Goal: Task Accomplishment & Management: Complete application form

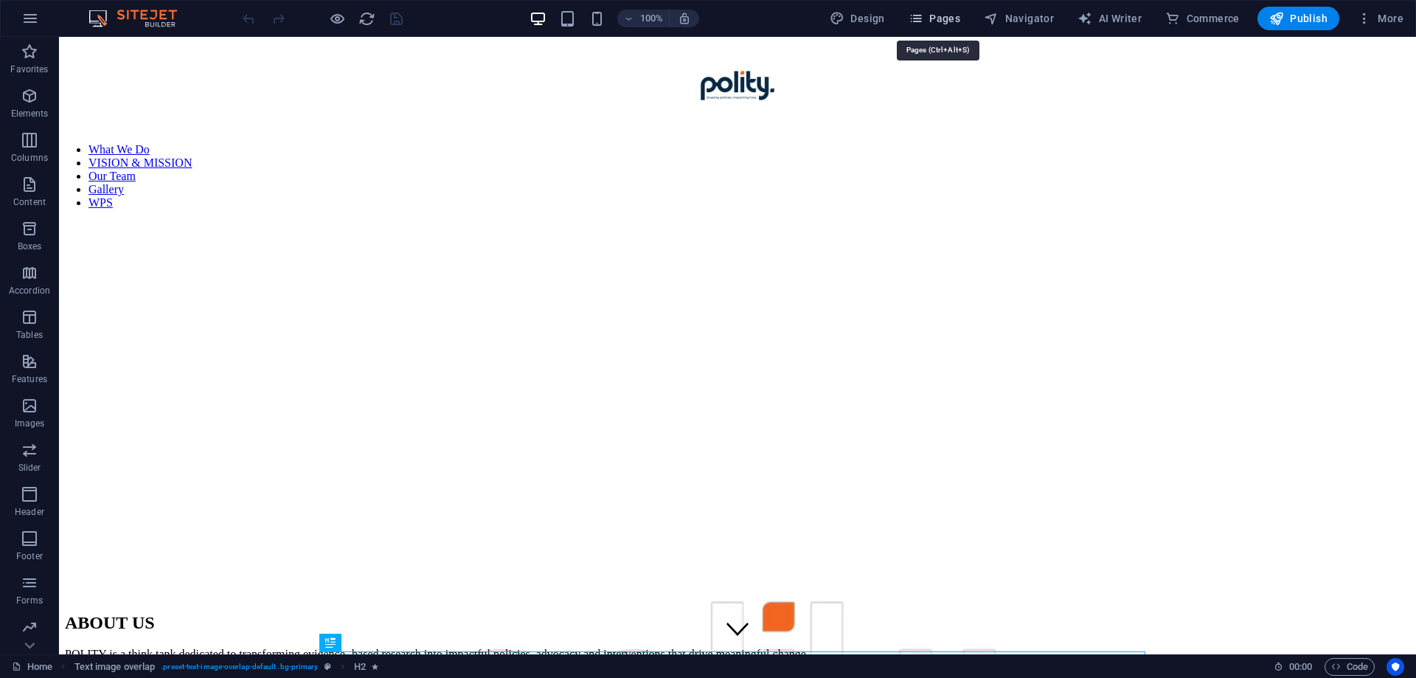
click at [944, 13] on span "Pages" at bounding box center [934, 18] width 52 height 15
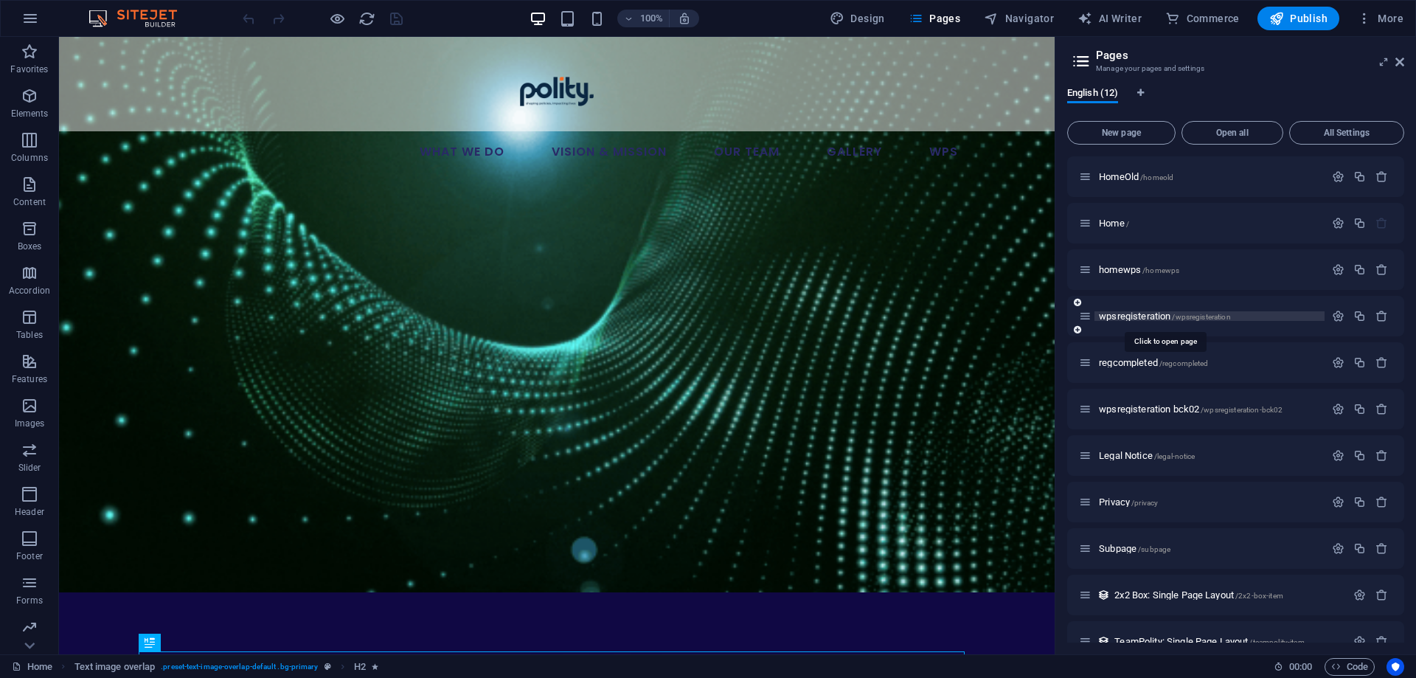
click at [1130, 318] on span "wpsregisteration /wpsregisteration" at bounding box center [1165, 315] width 132 height 11
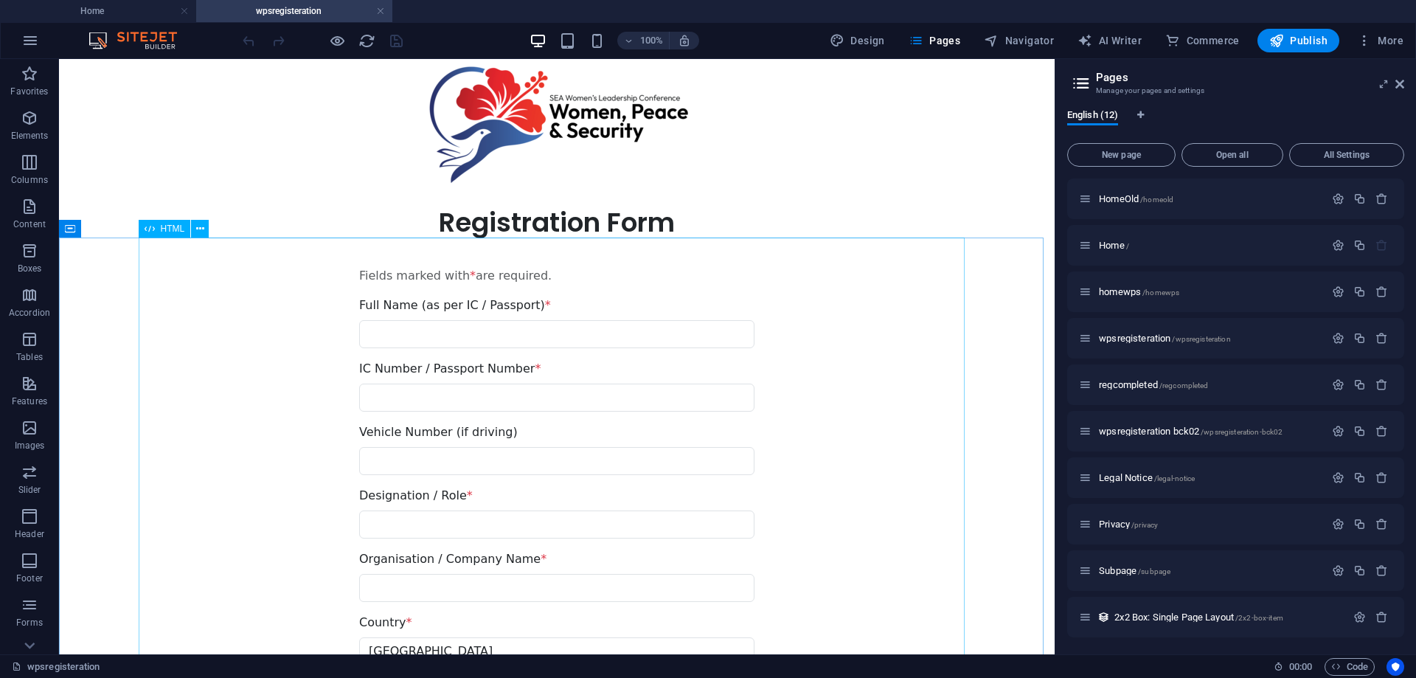
click at [156, 226] on div "HTML" at bounding box center [165, 229] width 52 height 18
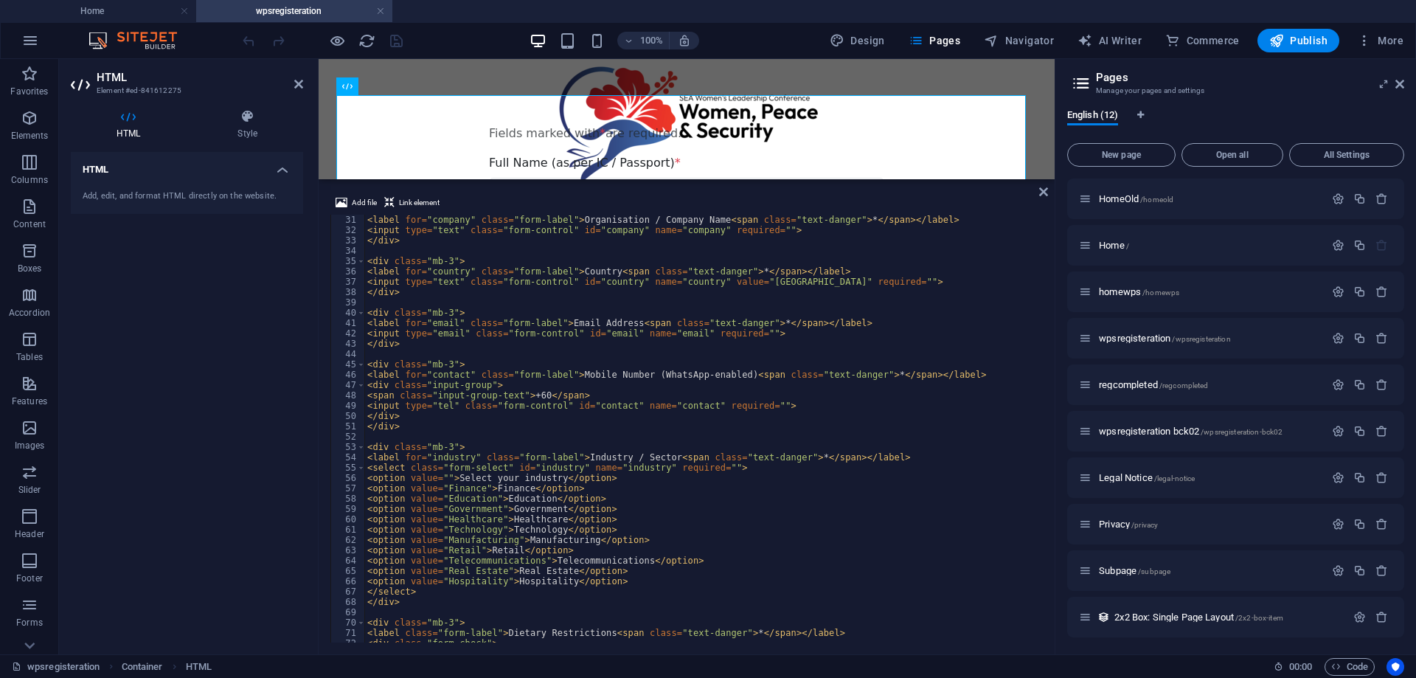
scroll to position [310, 0]
click at [360, 363] on span at bounding box center [361, 364] width 8 height 10
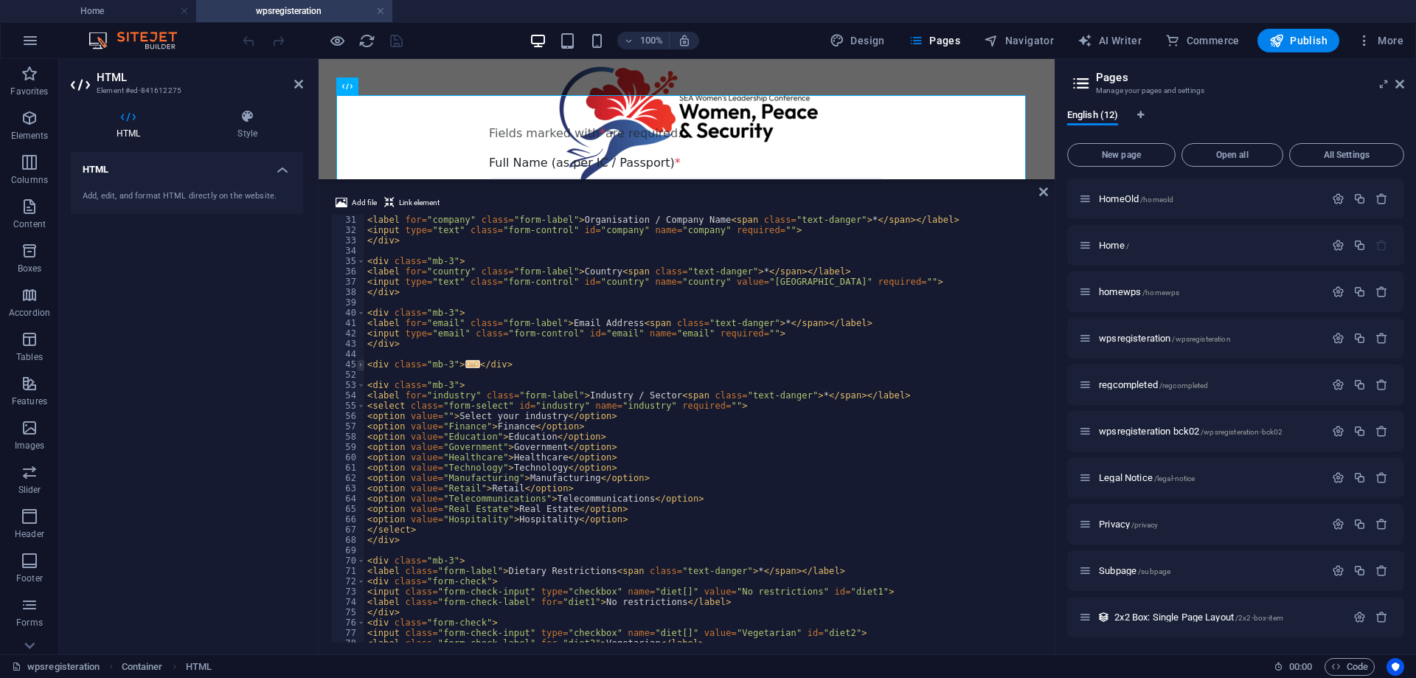
click at [361, 363] on span at bounding box center [361, 364] width 8 height 10
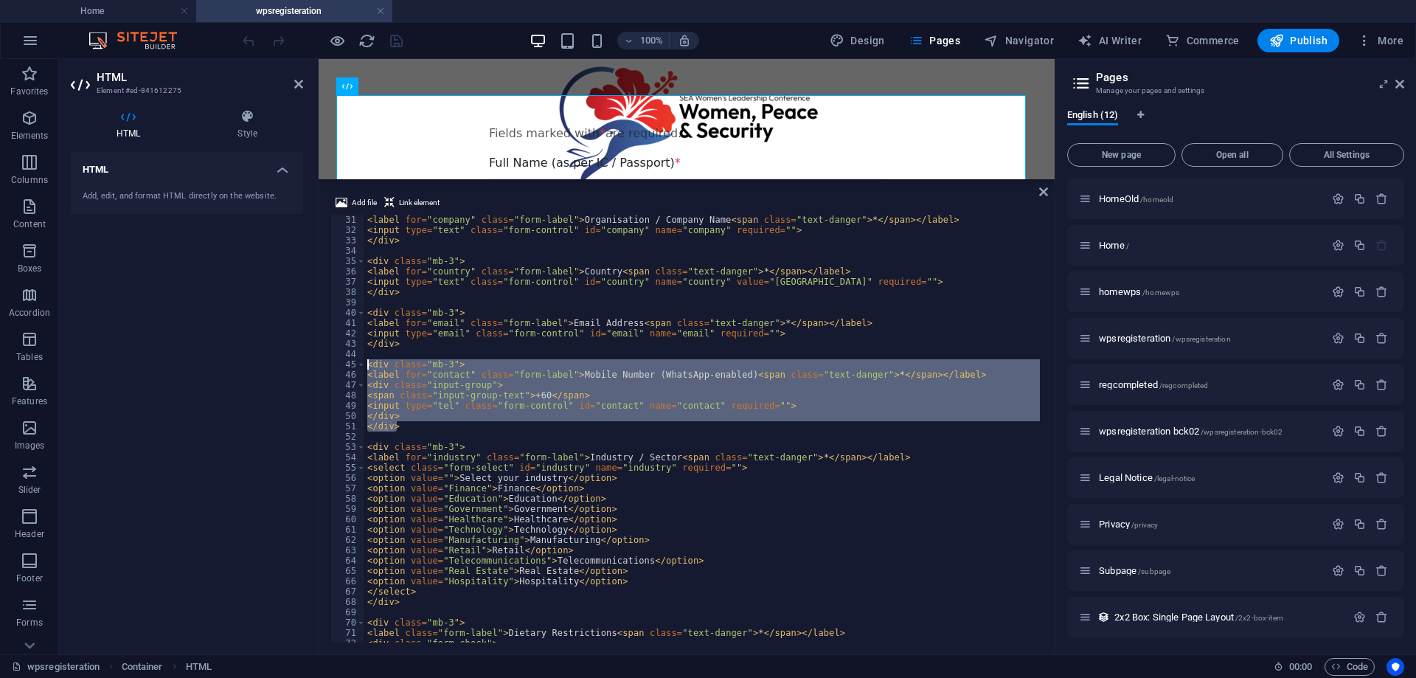
drag, startPoint x: 398, startPoint y: 427, endPoint x: 366, endPoint y: 365, distance: 69.6
click at [366, 365] on div "< label for = "company" class = "form-label" > Organisation / Company Name < sp…" at bounding box center [1104, 437] width 1481 height 445
paste textarea "/div"
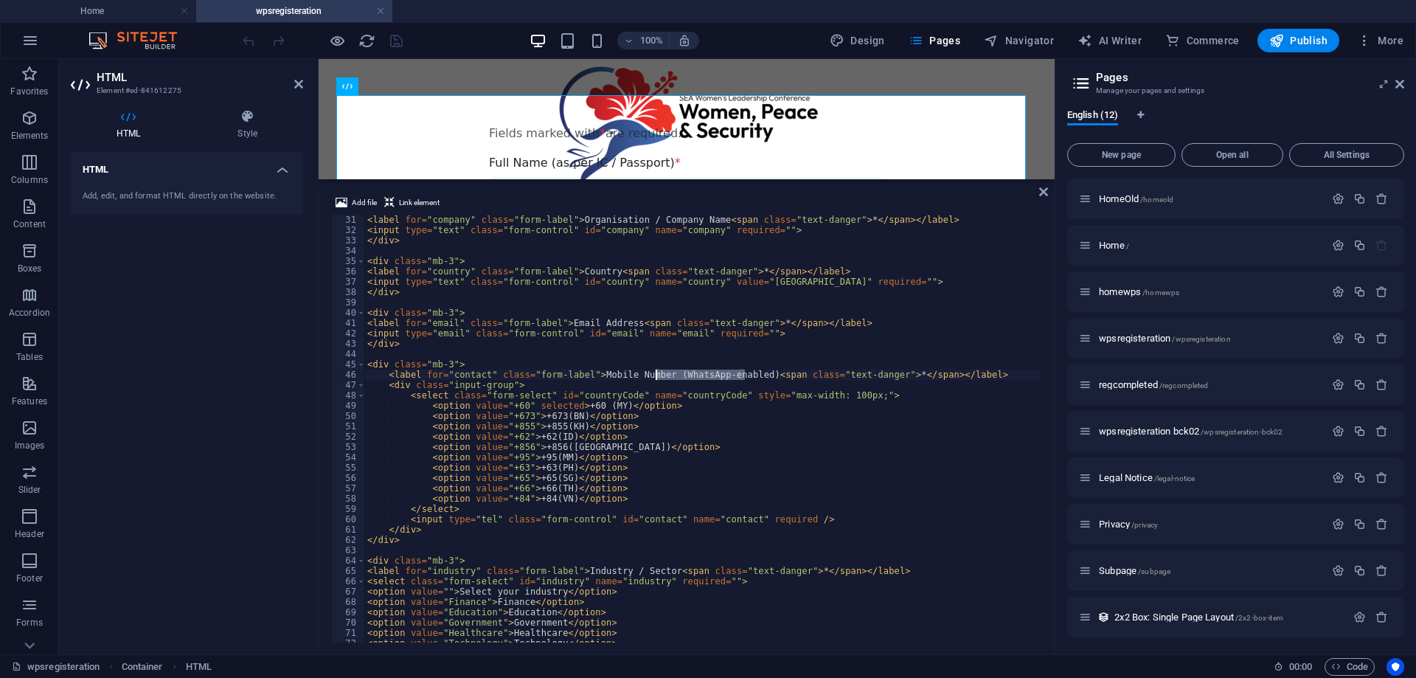
drag, startPoint x: 744, startPoint y: 371, endPoint x: 656, endPoint y: 374, distance: 87.8
click at [656, 374] on div "< label for = "company" class = "form-label" > Organisation / Company Name < sp…" at bounding box center [1104, 437] width 1481 height 445
paste textarea "</div>"
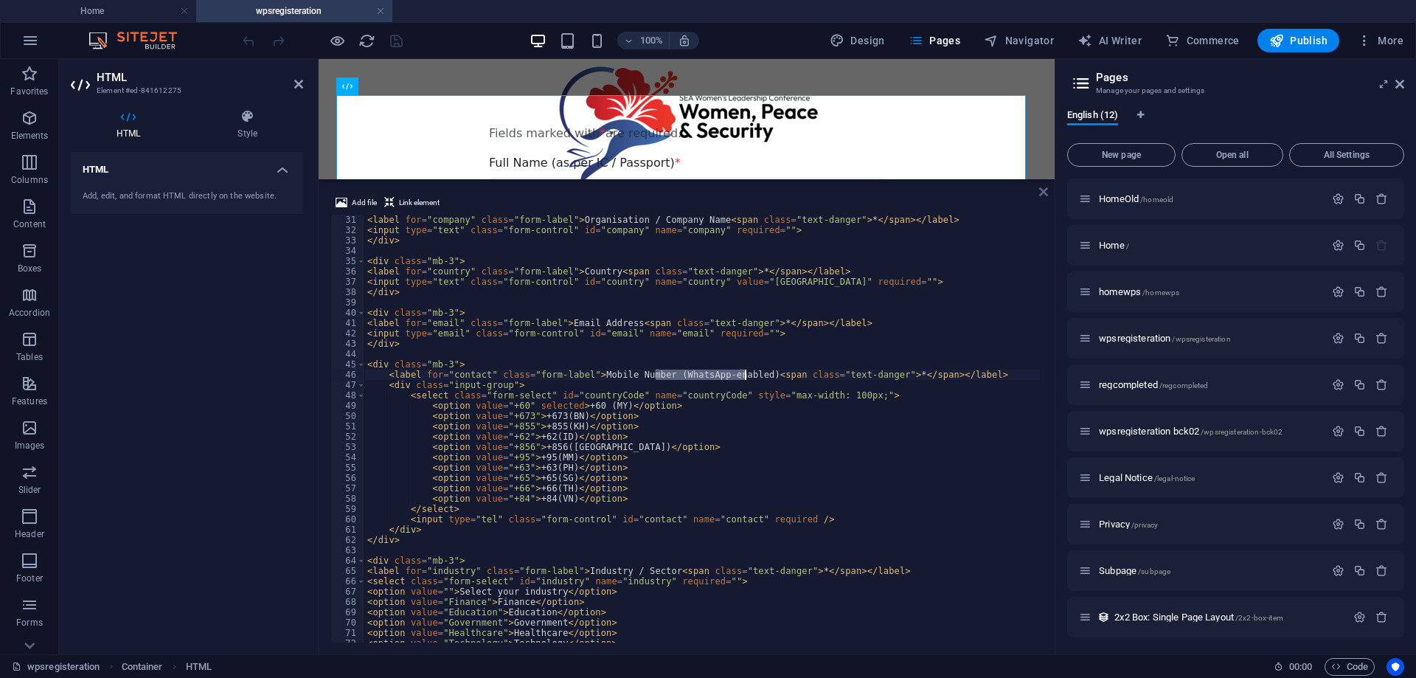
type textarea "<label for="contact" class="form-label">Mobile Number (WhatsApp-enabled) <span …"
click at [1042, 192] on icon at bounding box center [1043, 192] width 9 height 12
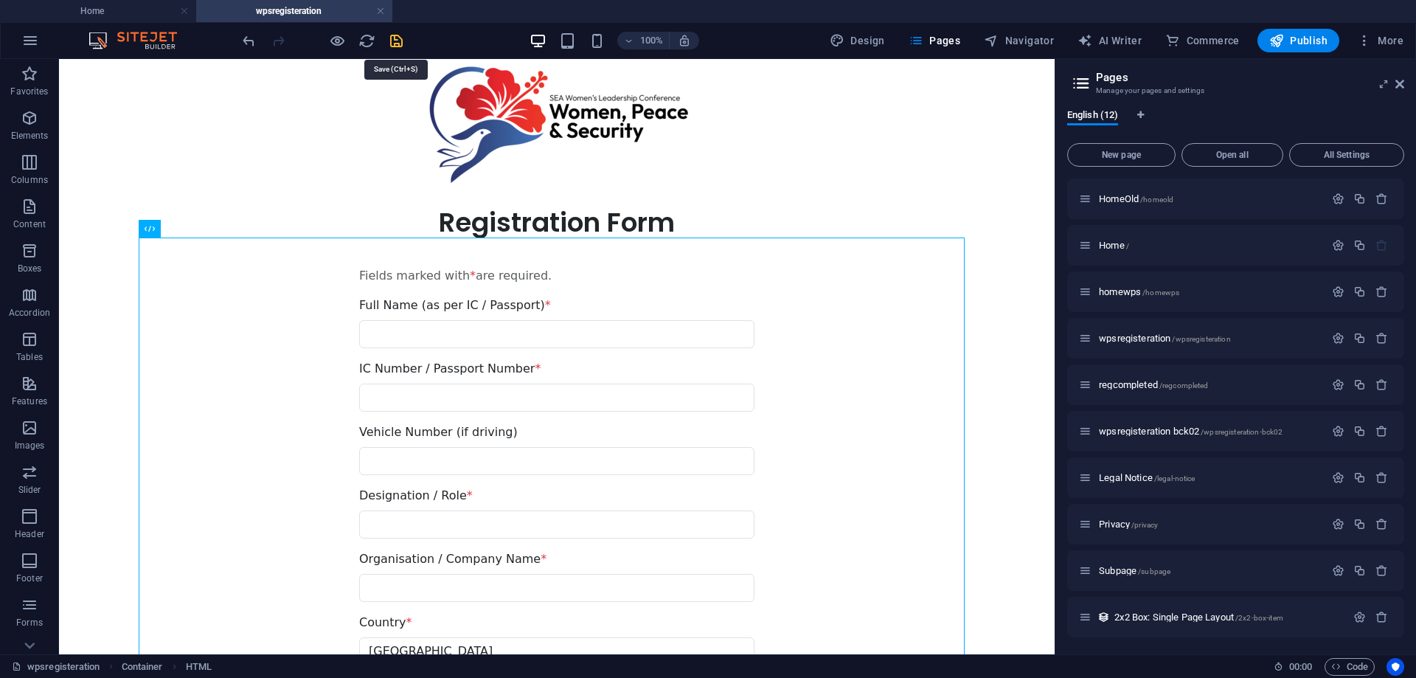
click at [399, 42] on icon "save" at bounding box center [396, 40] width 17 height 17
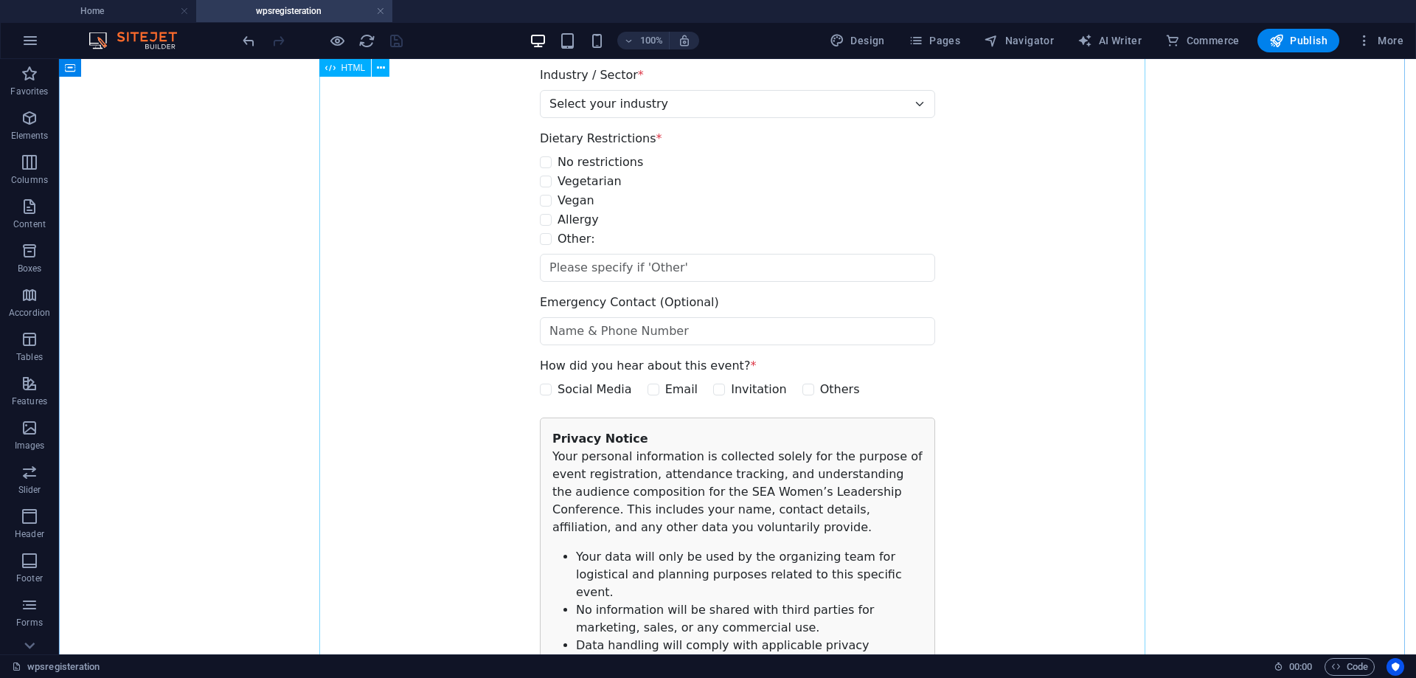
scroll to position [811, 0]
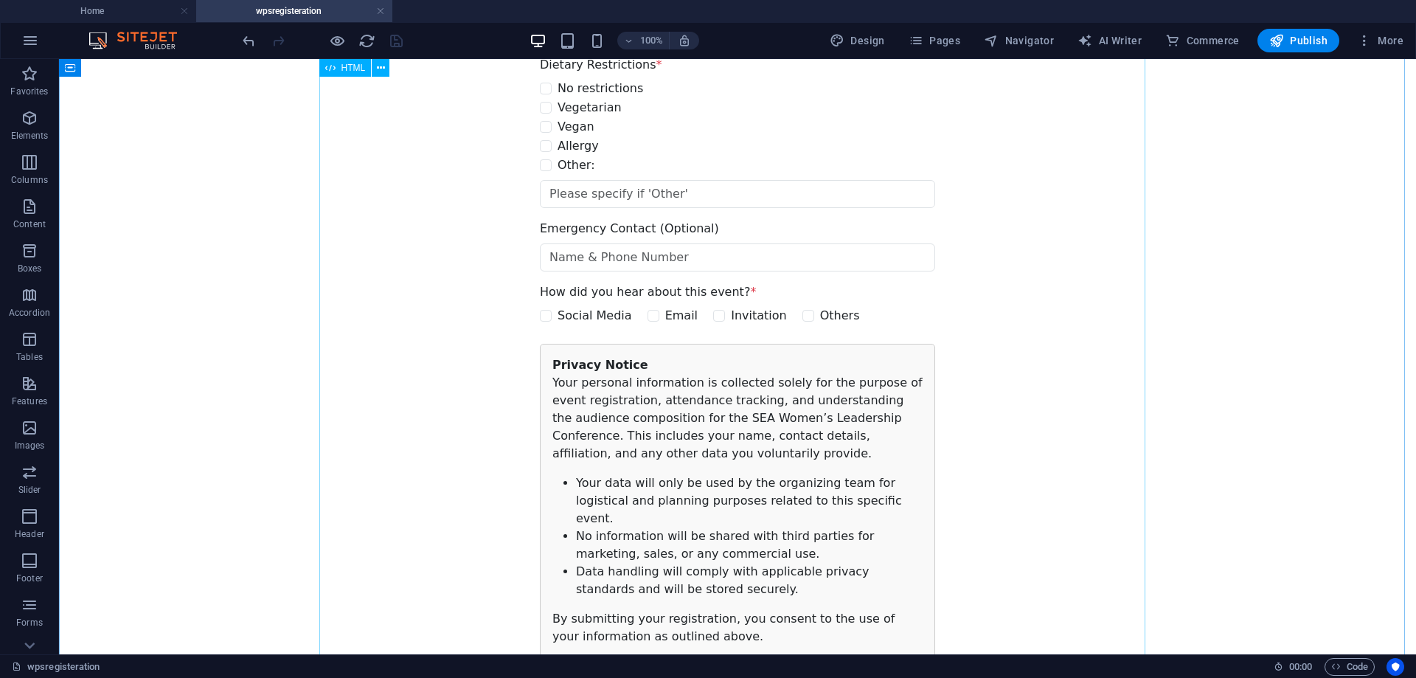
click at [456, 153] on div "Fields marked with * are required. Full Name (as per IC / Passport) * IC Number…" at bounding box center [737, 153] width 1357 height 1454
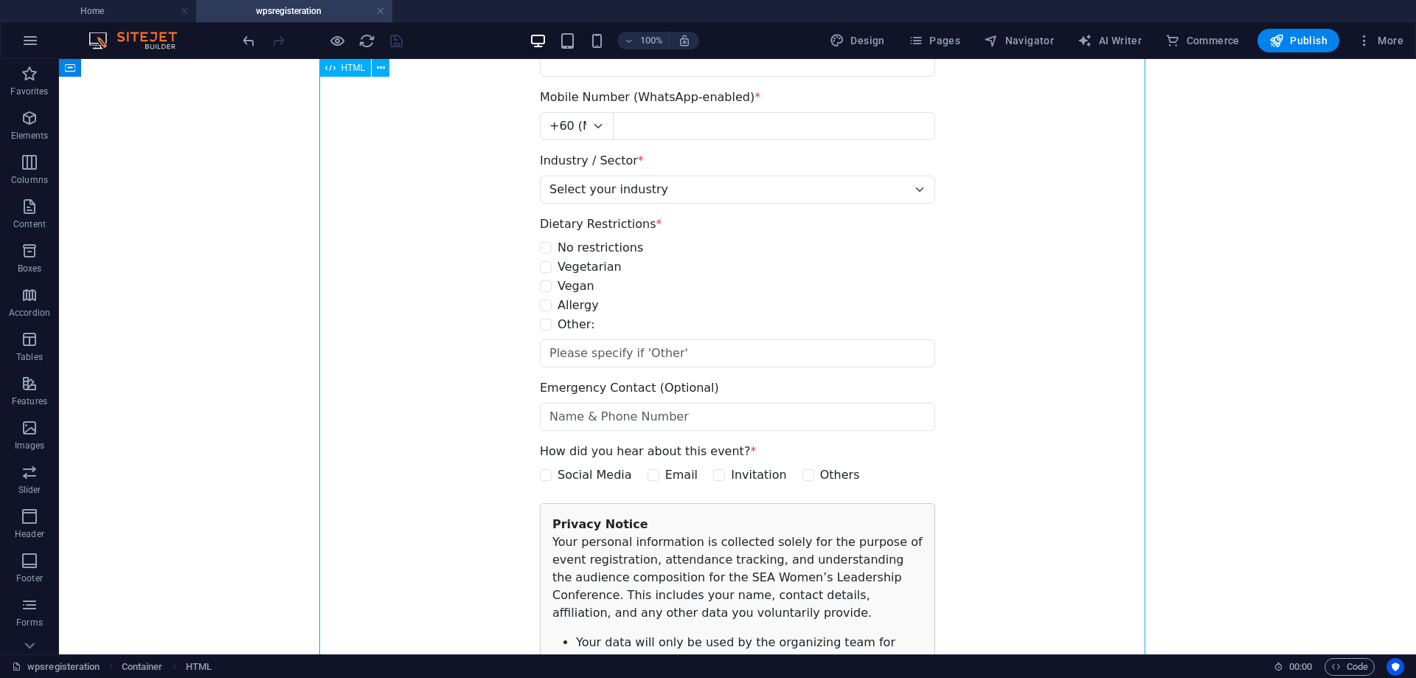
scroll to position [590, 0]
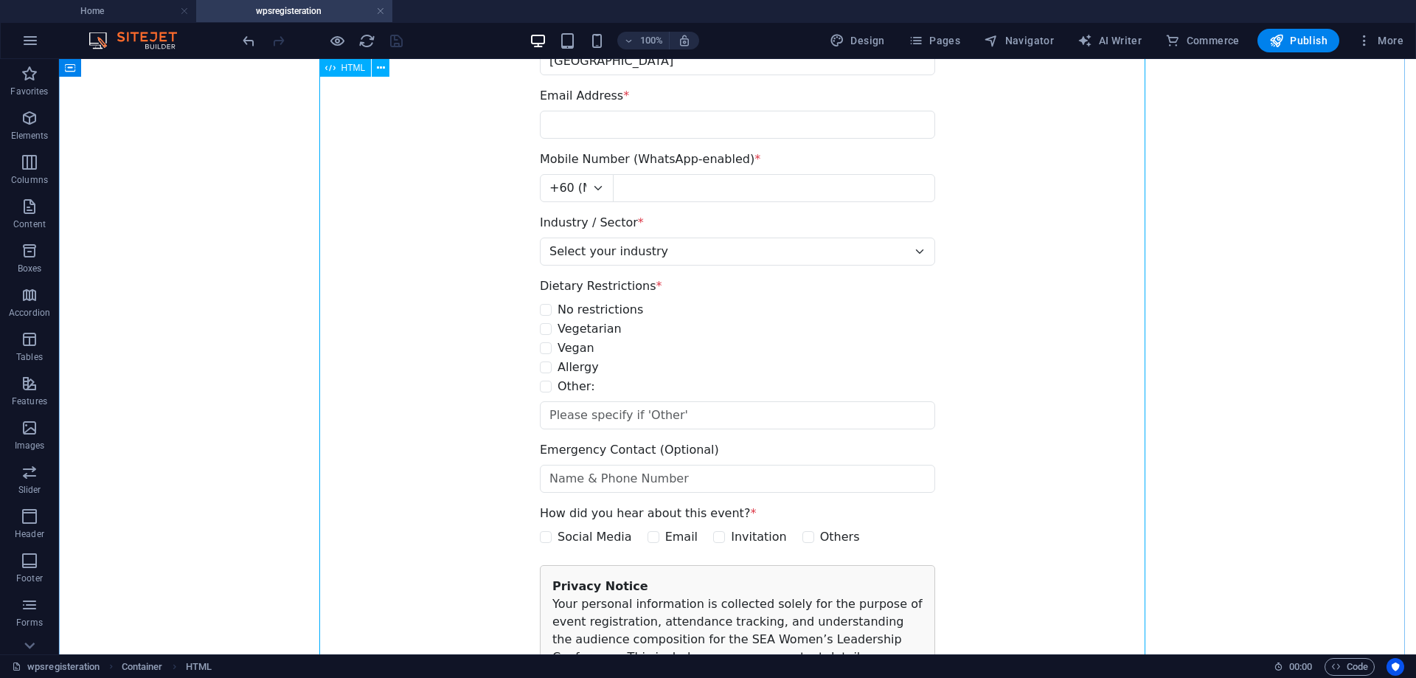
click at [350, 71] on span "HTML" at bounding box center [353, 67] width 24 height 9
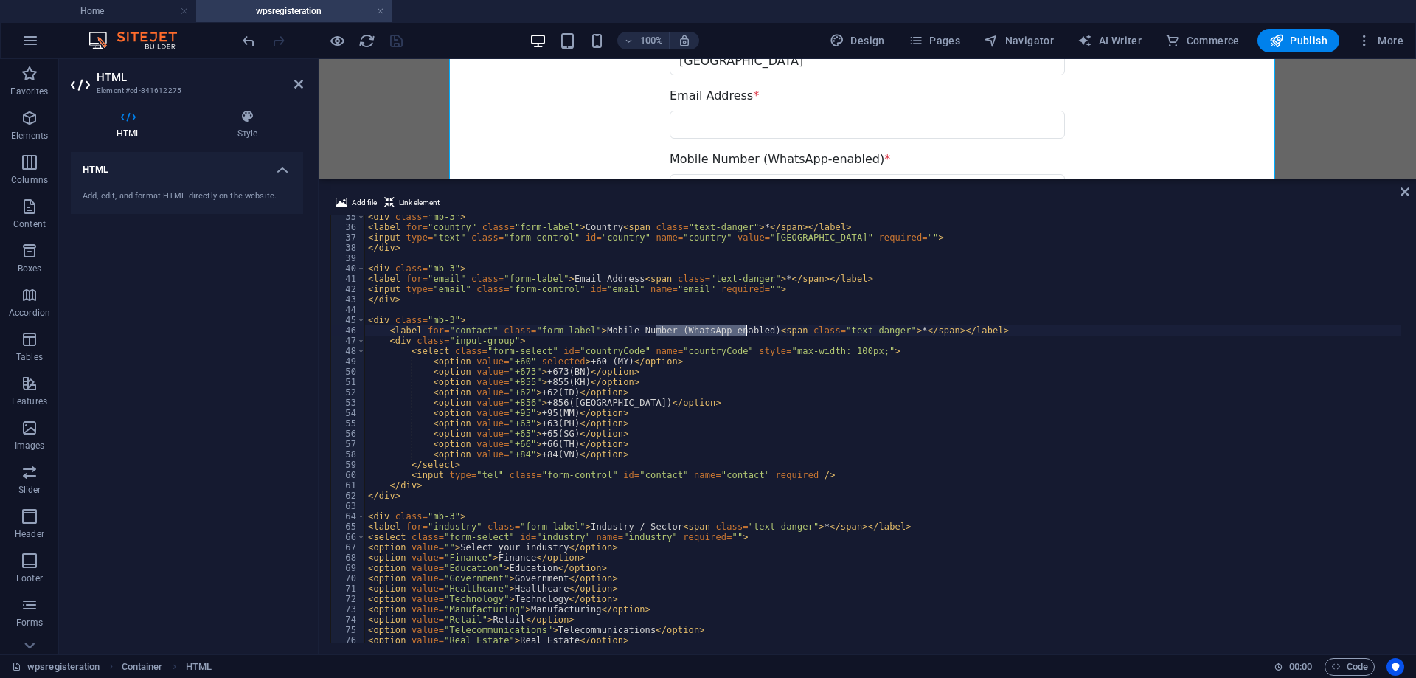
scroll to position [398, 0]
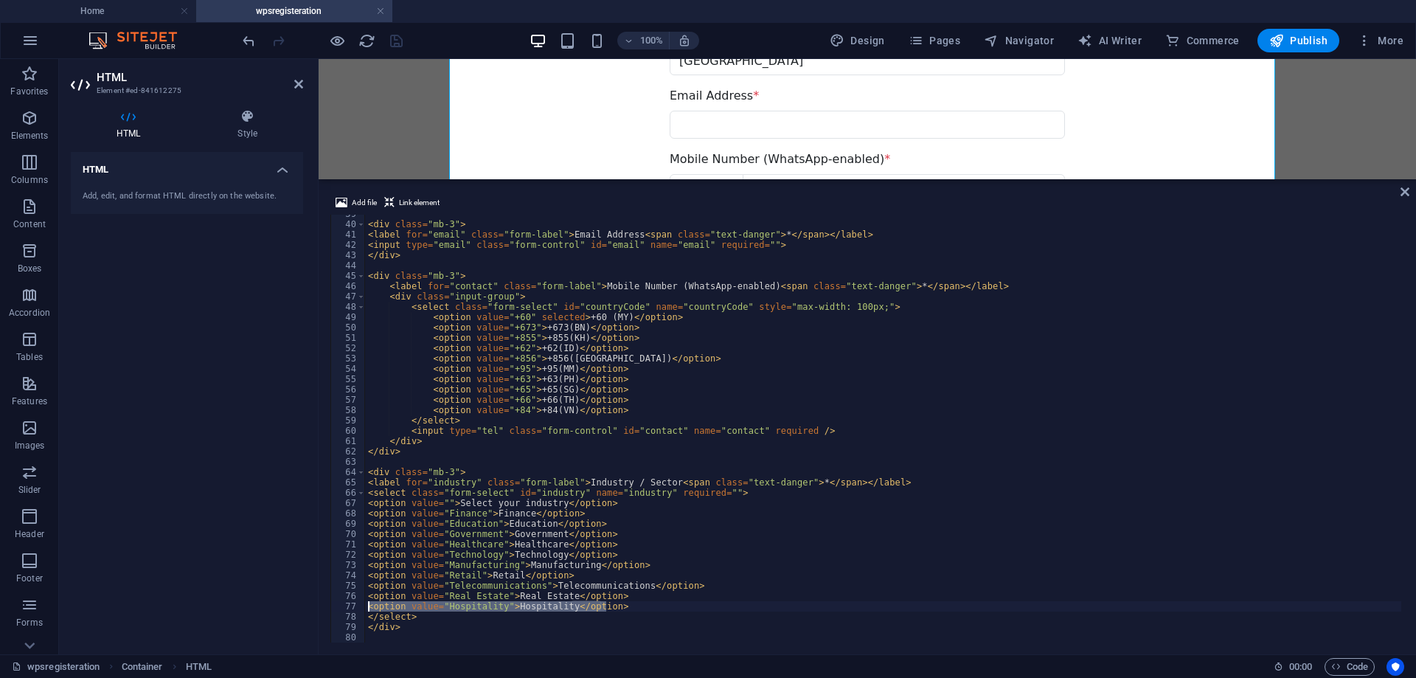
drag, startPoint x: 608, startPoint y: 608, endPoint x: 369, endPoint y: 605, distance: 239.7
click at [369, 605] on div "< div class = "mb-3" > < label for = "email" class = "form-label" > Email Addre…" at bounding box center [1105, 431] width 1481 height 445
type textarea "<option value="Hospitality">Hospitality</option>"
click at [616, 605] on div "< div class = "mb-3" > < label for = "email" class = "form-label" > Email Addre…" at bounding box center [883, 429] width 1036 height 428
paste textarea "<option value="Hospitality">Hospitality</option>"
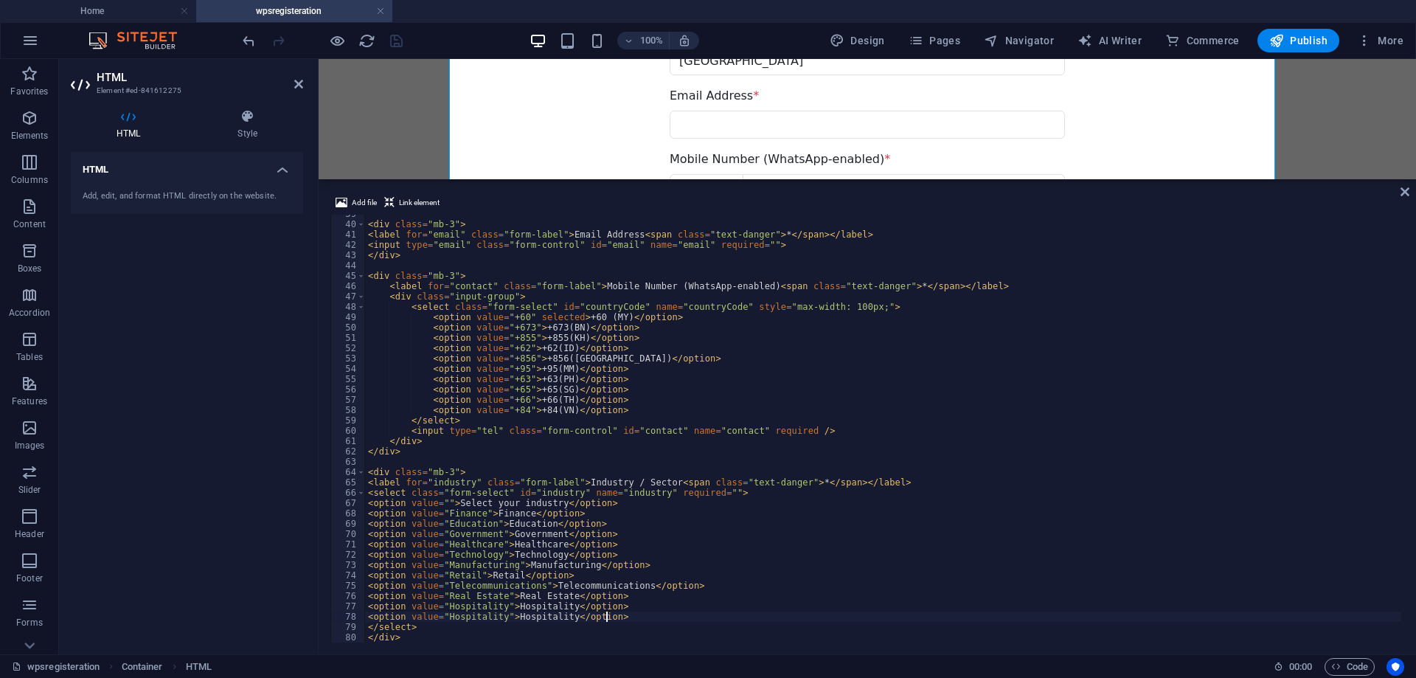
click at [543, 617] on div "< div class = "mb-3" > < label for = "email" class = "form-label" > Email Addre…" at bounding box center [1105, 431] width 1481 height 445
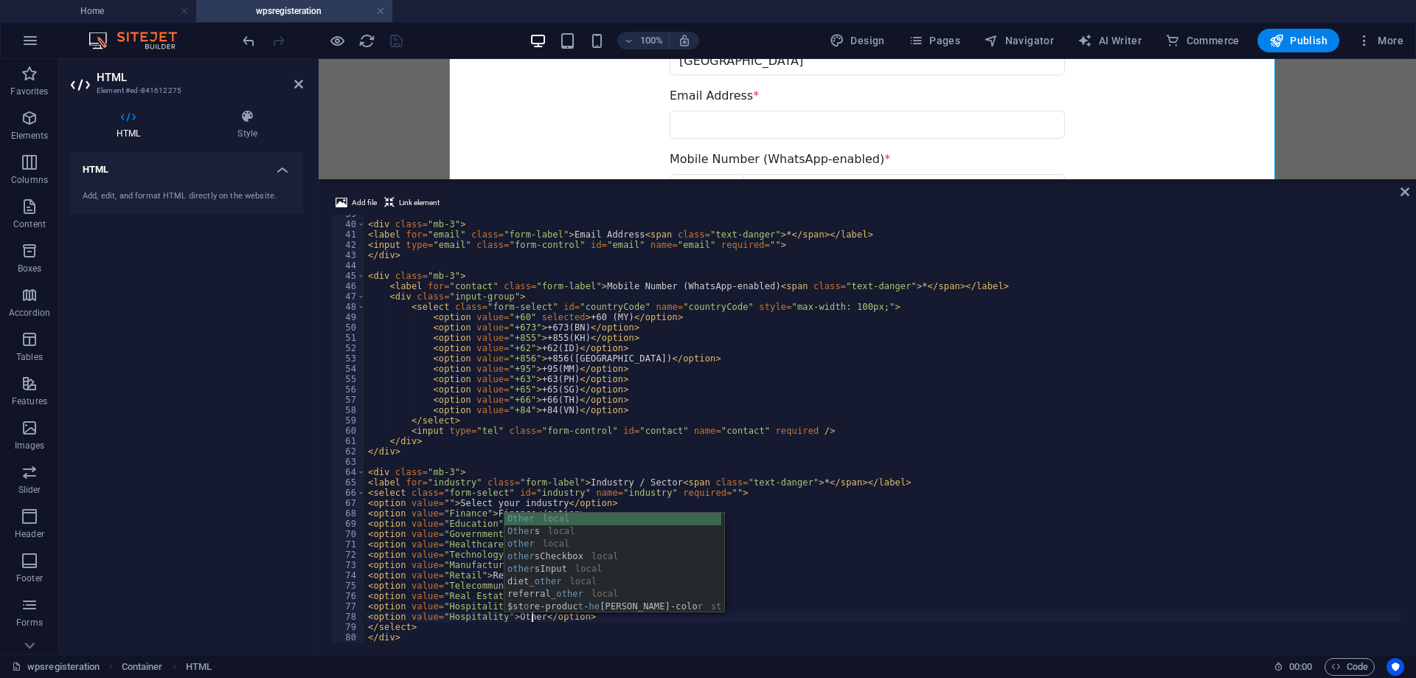
scroll to position [0, 13]
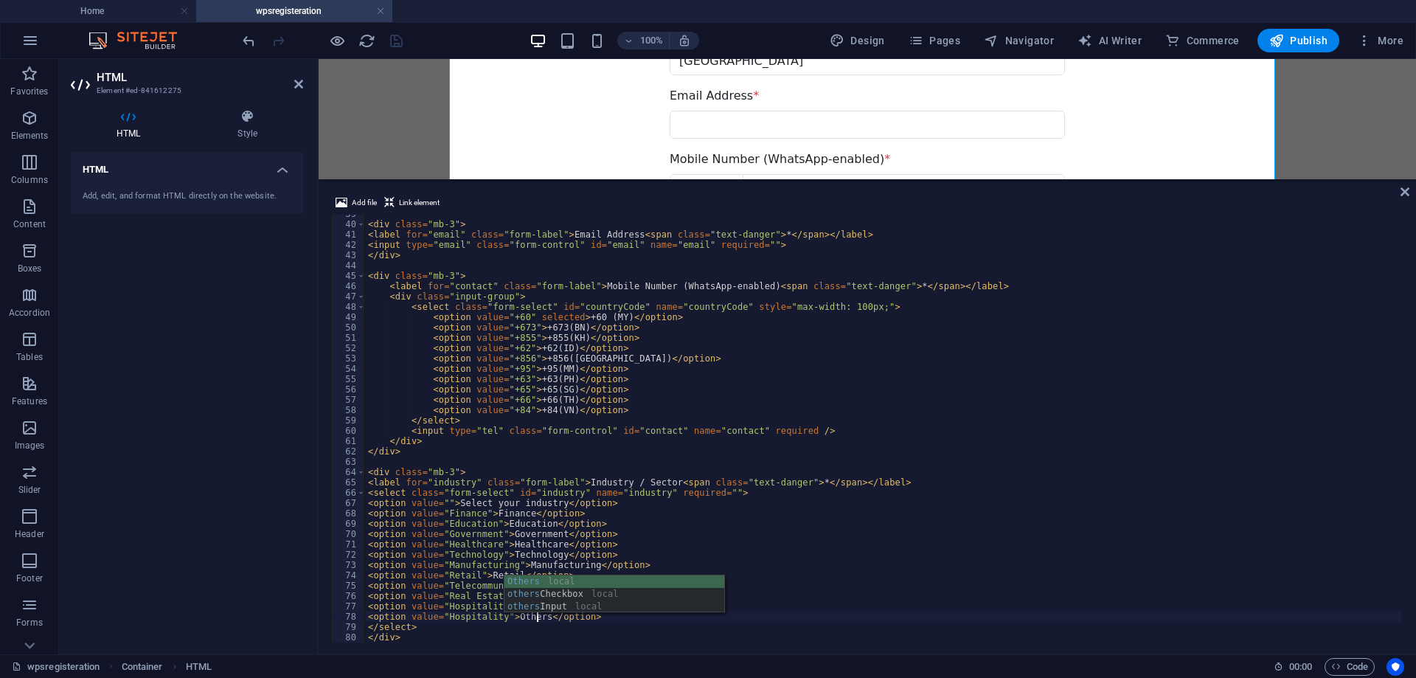
click at [855, 552] on div "< div class = "mb-3" > < label for = "email" class = "form-label" > Email Addre…" at bounding box center [1105, 431] width 1481 height 445
type textarea "<option value="Technology">Technology</option>"
click at [1406, 190] on icon at bounding box center [1404, 192] width 9 height 12
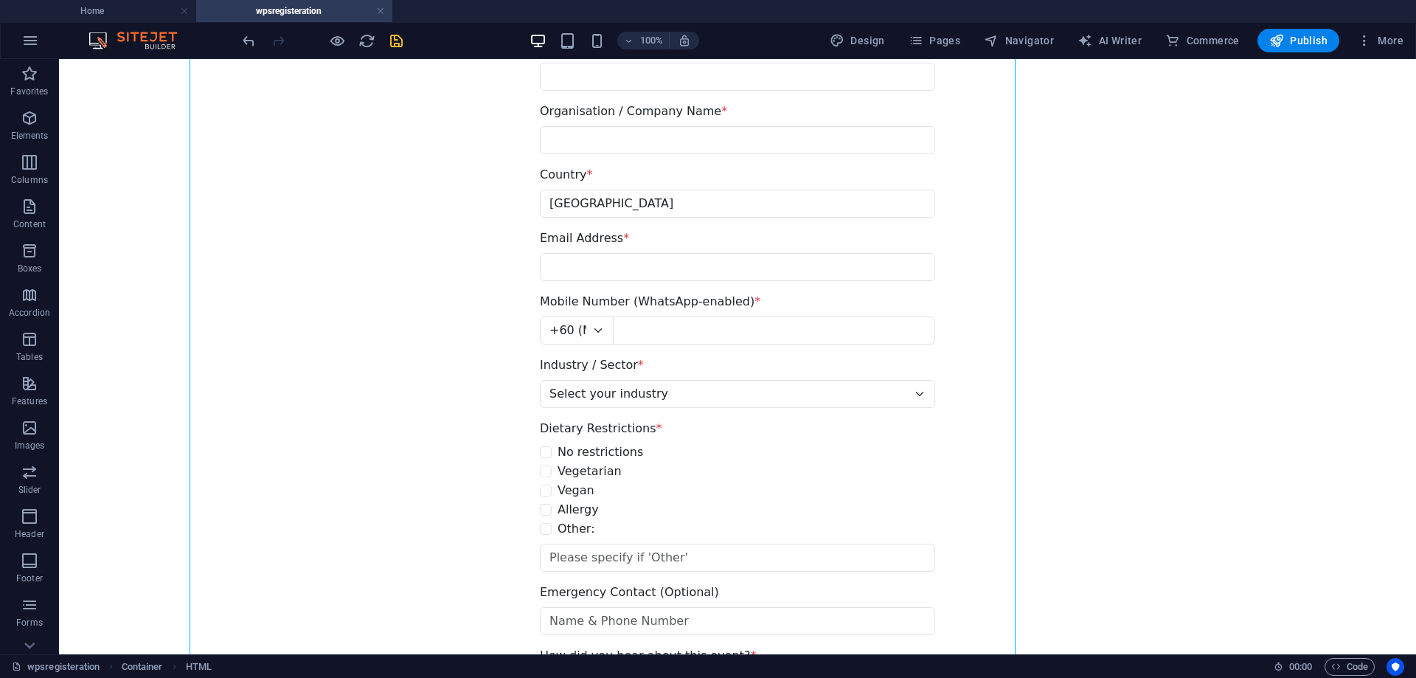
scroll to position [590, 0]
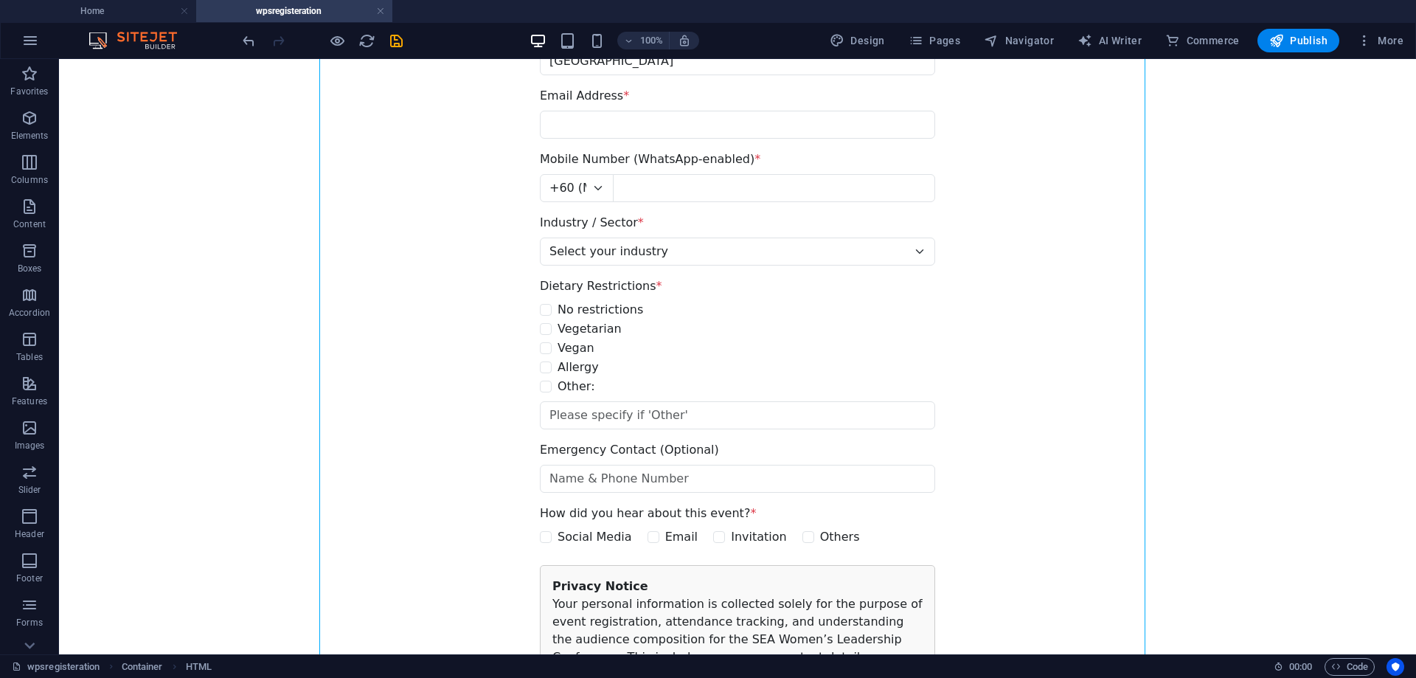
click at [399, 42] on icon "save" at bounding box center [396, 40] width 17 height 17
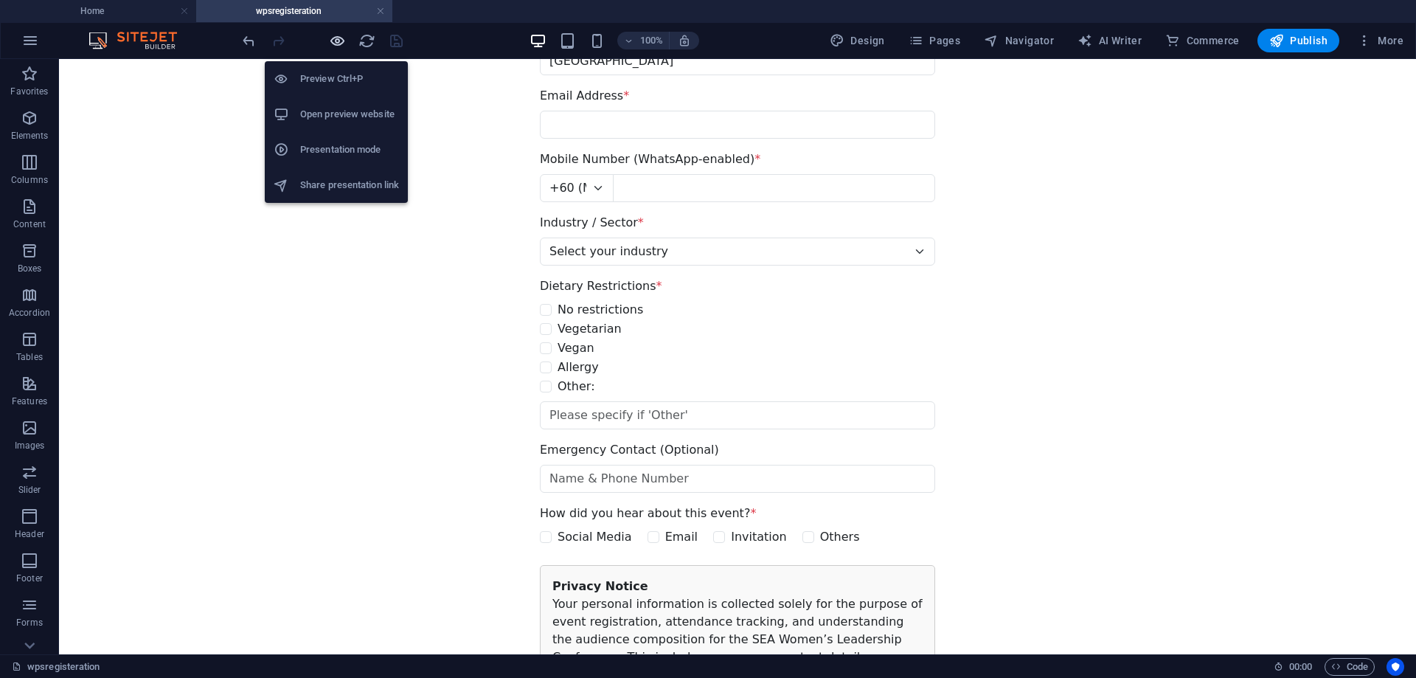
click at [336, 43] on icon "button" at bounding box center [337, 40] width 17 height 17
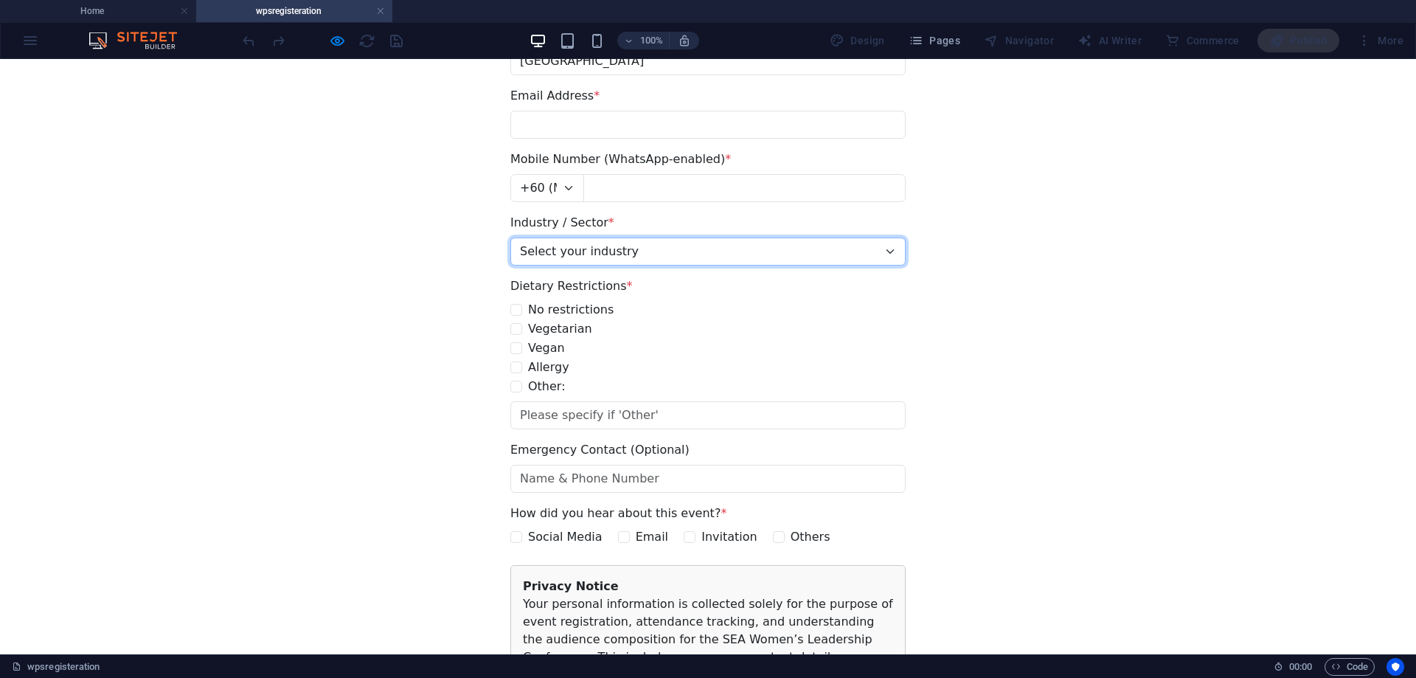
click at [745, 254] on select "Select your industry Finance Education Government Healthcare Technology Manufac…" at bounding box center [707, 251] width 395 height 28
click at [1124, 397] on div "Fields marked with * are required. Full Name (as per IC / Passport) * IC Number…" at bounding box center [708, 496] width 1416 height 1696
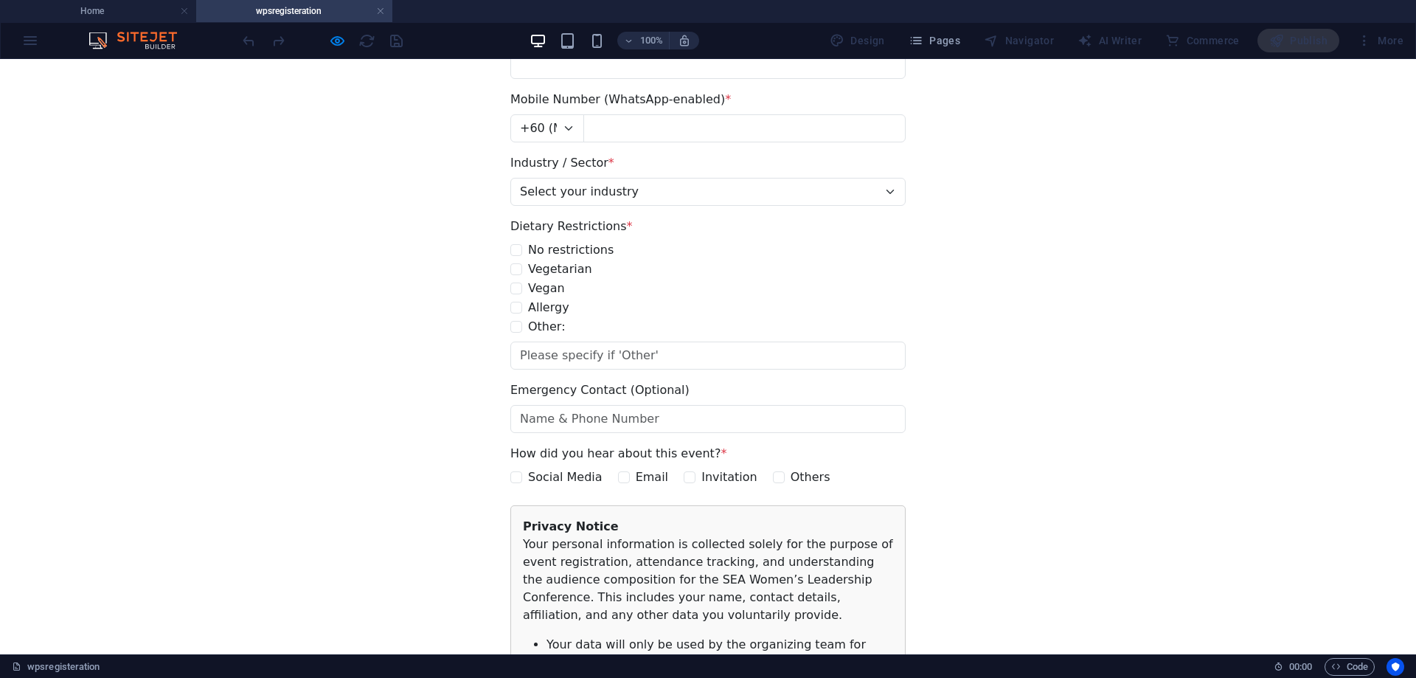
scroll to position [664, 0]
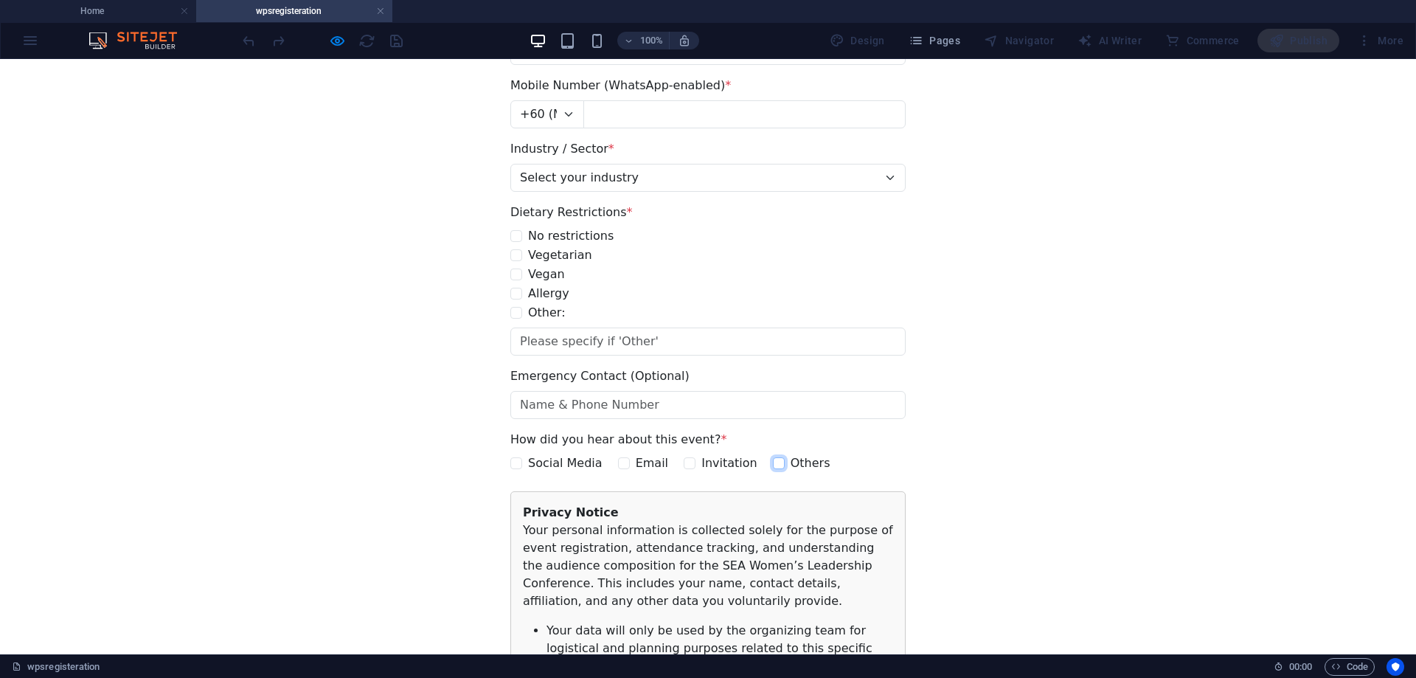
click at [773, 469] on input "Others" at bounding box center [779, 463] width 12 height 12
checkbox input "false"
click at [1011, 379] on div "Fields marked with * are required. Full Name (as per IC / Passport) * IC Number…" at bounding box center [707, 230] width 973 height 1313
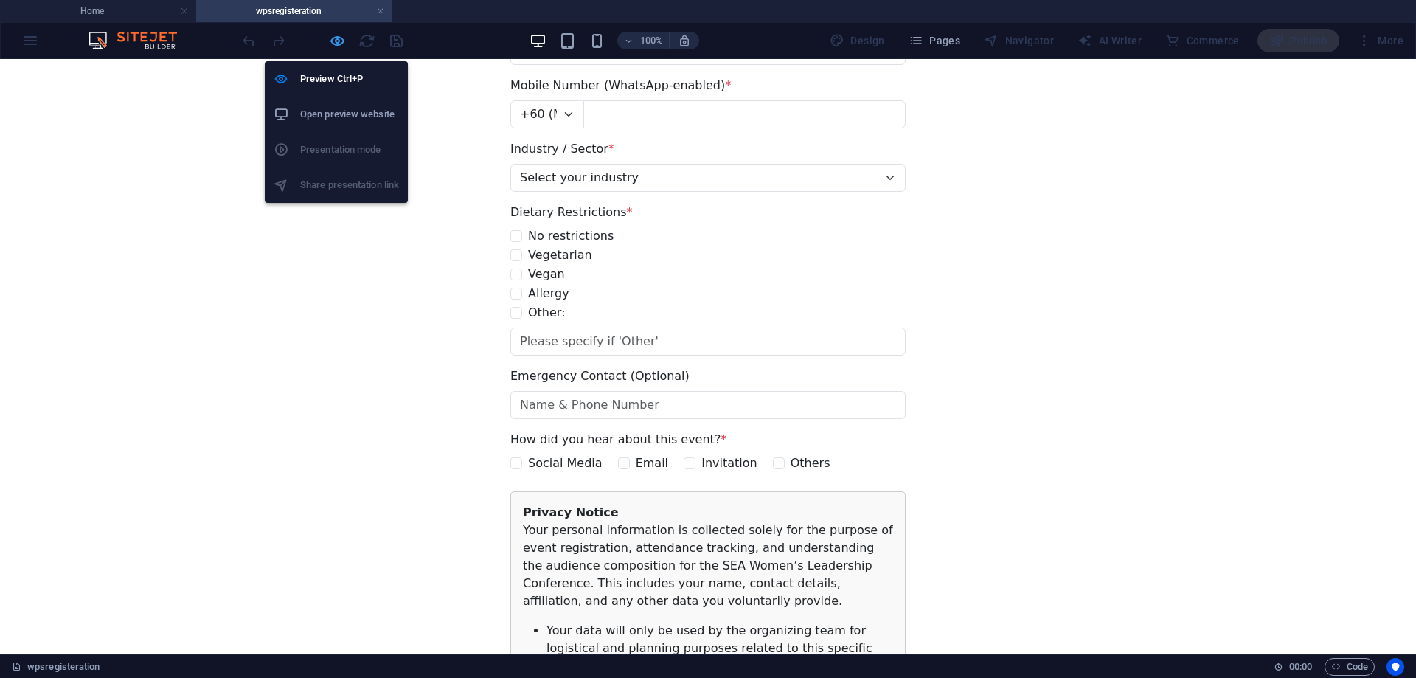
click at [338, 43] on icon "button" at bounding box center [337, 40] width 17 height 17
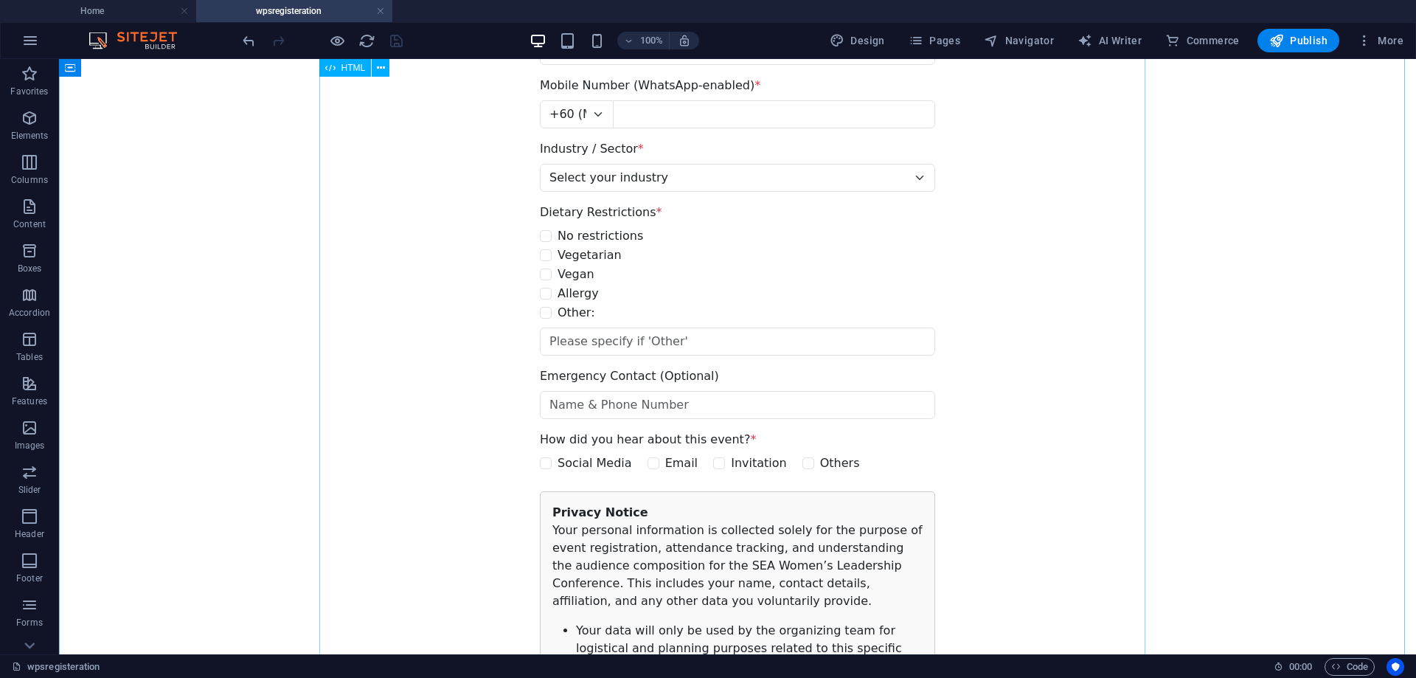
click at [348, 68] on span "HTML" at bounding box center [353, 67] width 24 height 9
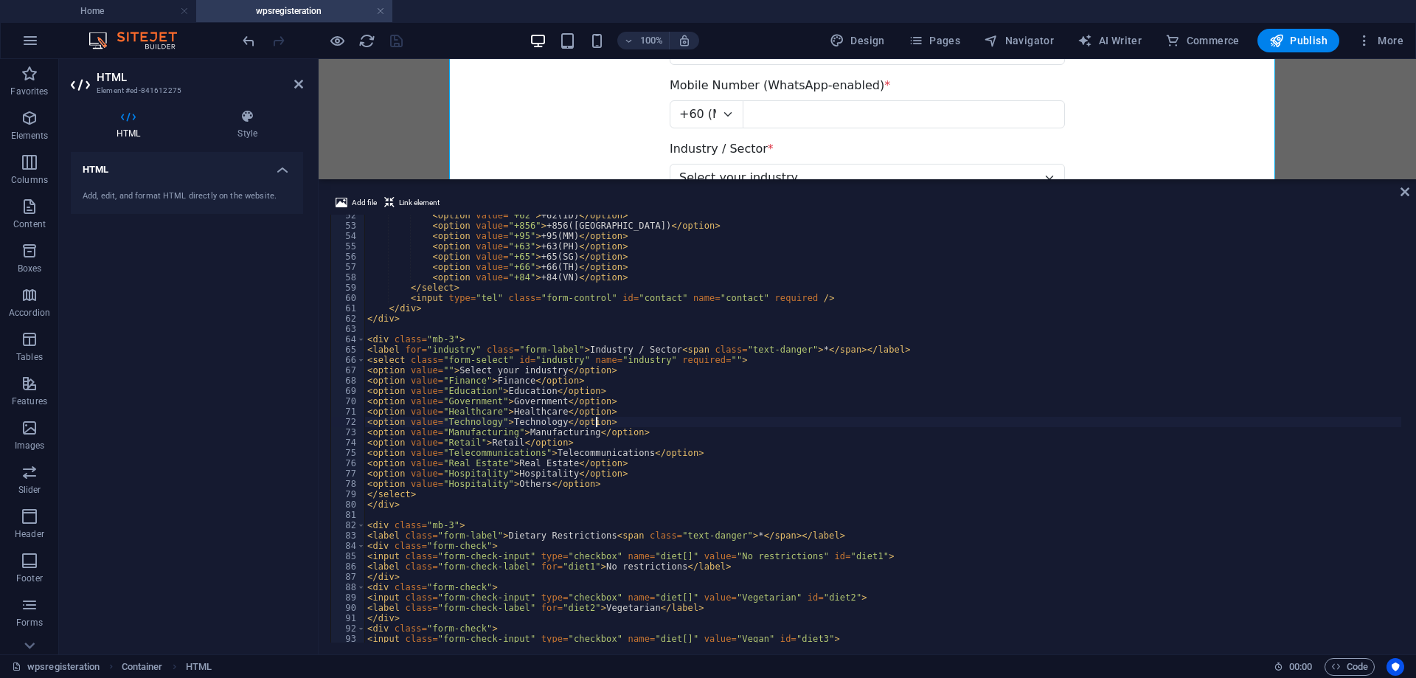
scroll to position [398, 0]
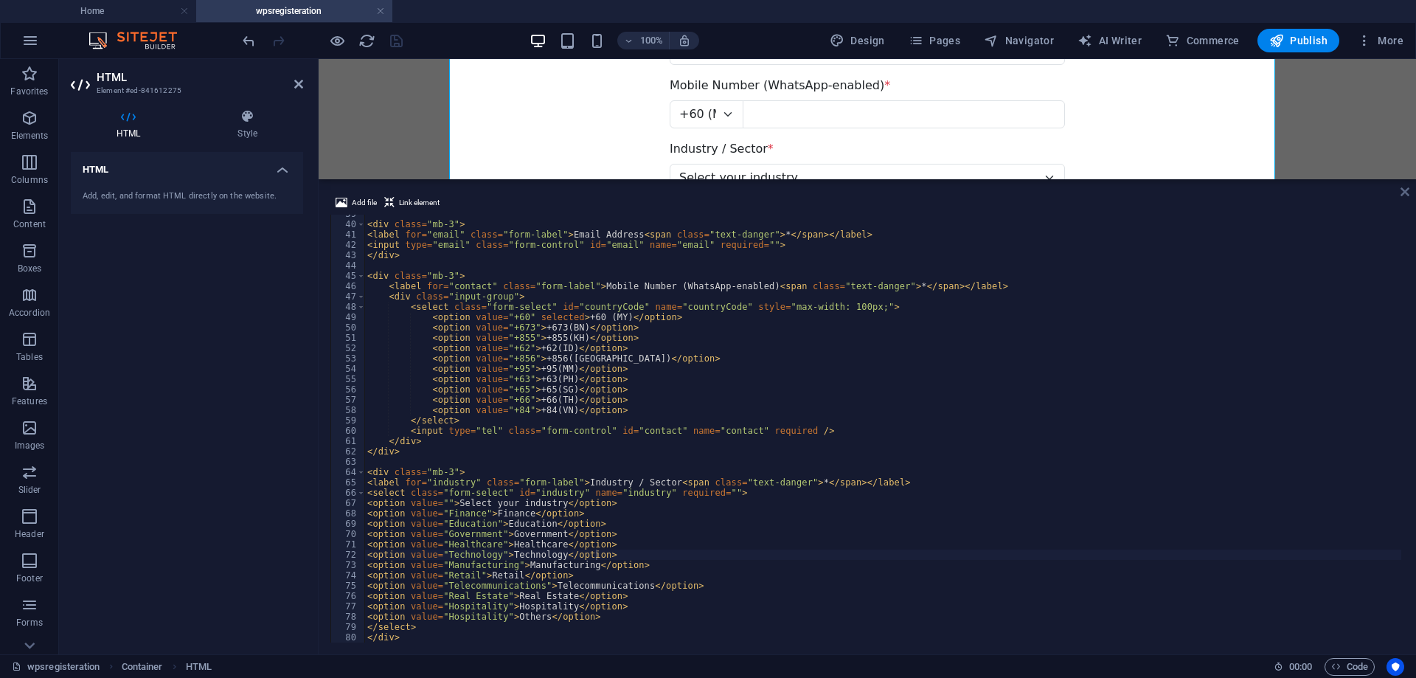
click at [1404, 191] on icon at bounding box center [1404, 192] width 9 height 12
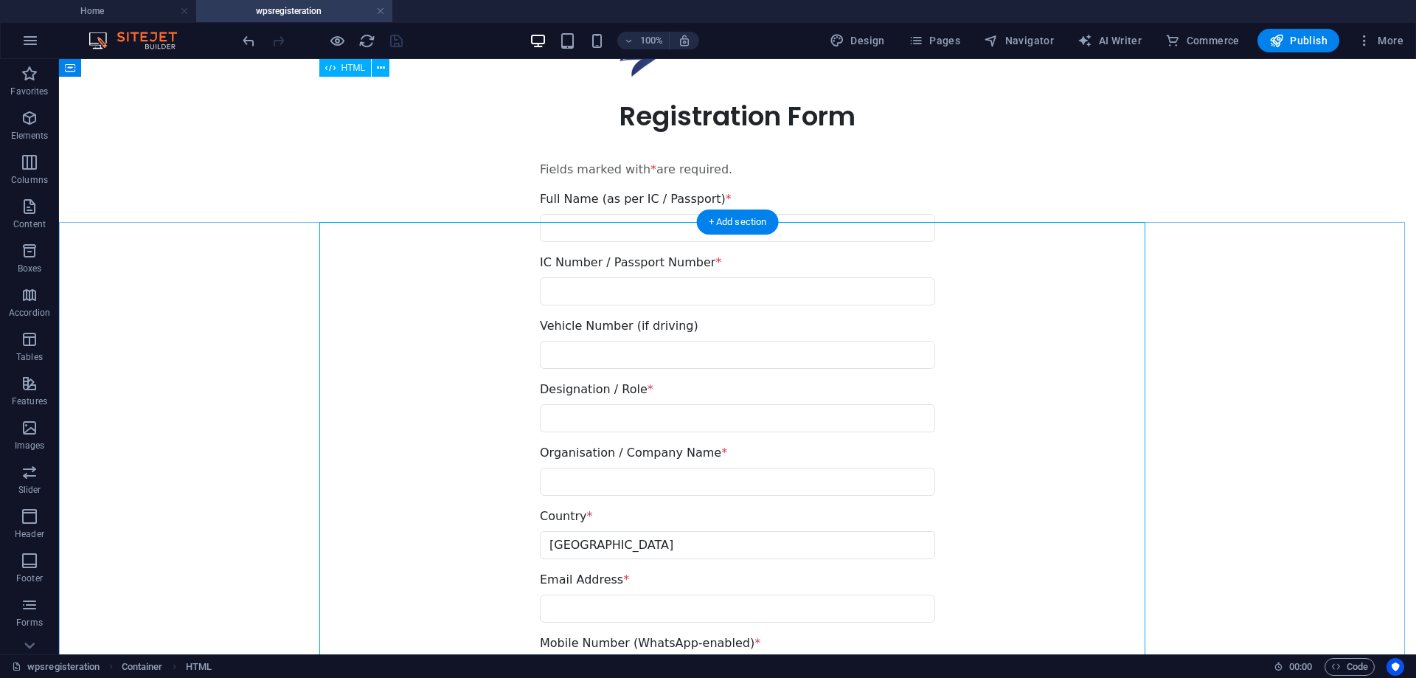
scroll to position [0, 0]
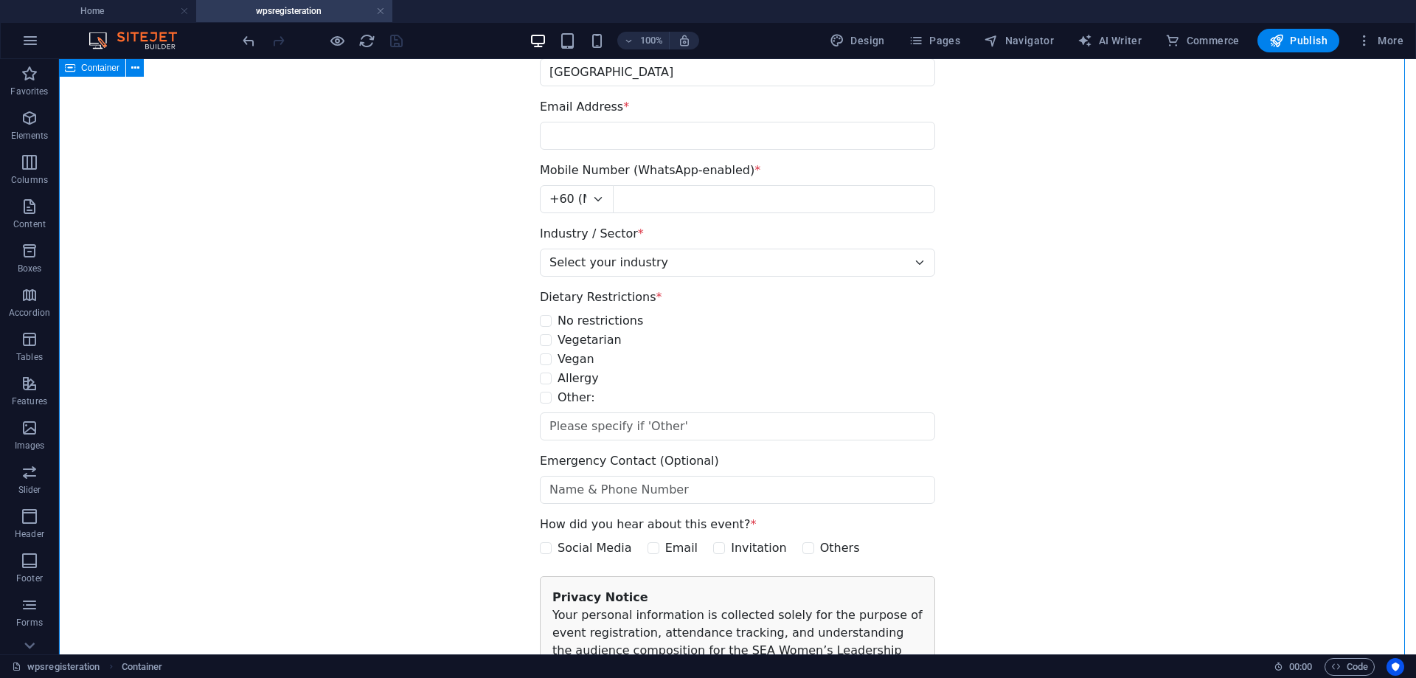
scroll to position [590, 0]
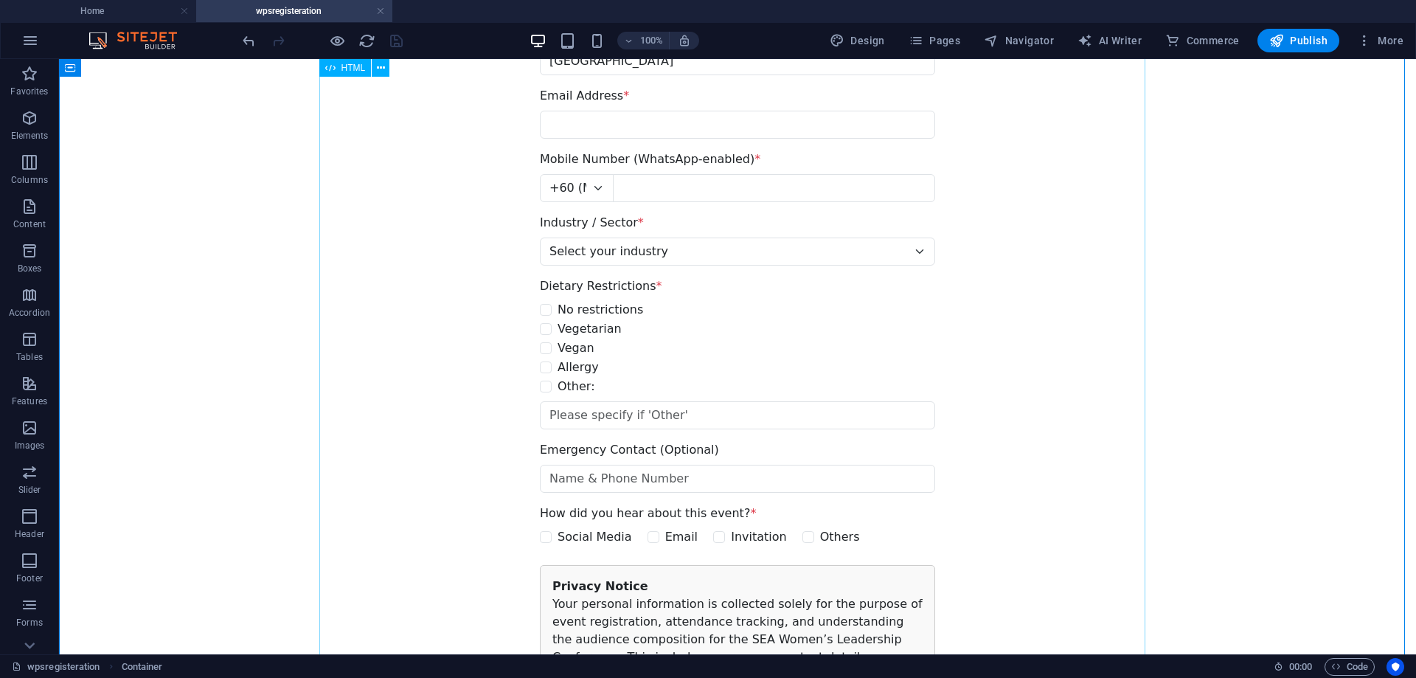
click at [350, 69] on span "HTML" at bounding box center [353, 67] width 24 height 9
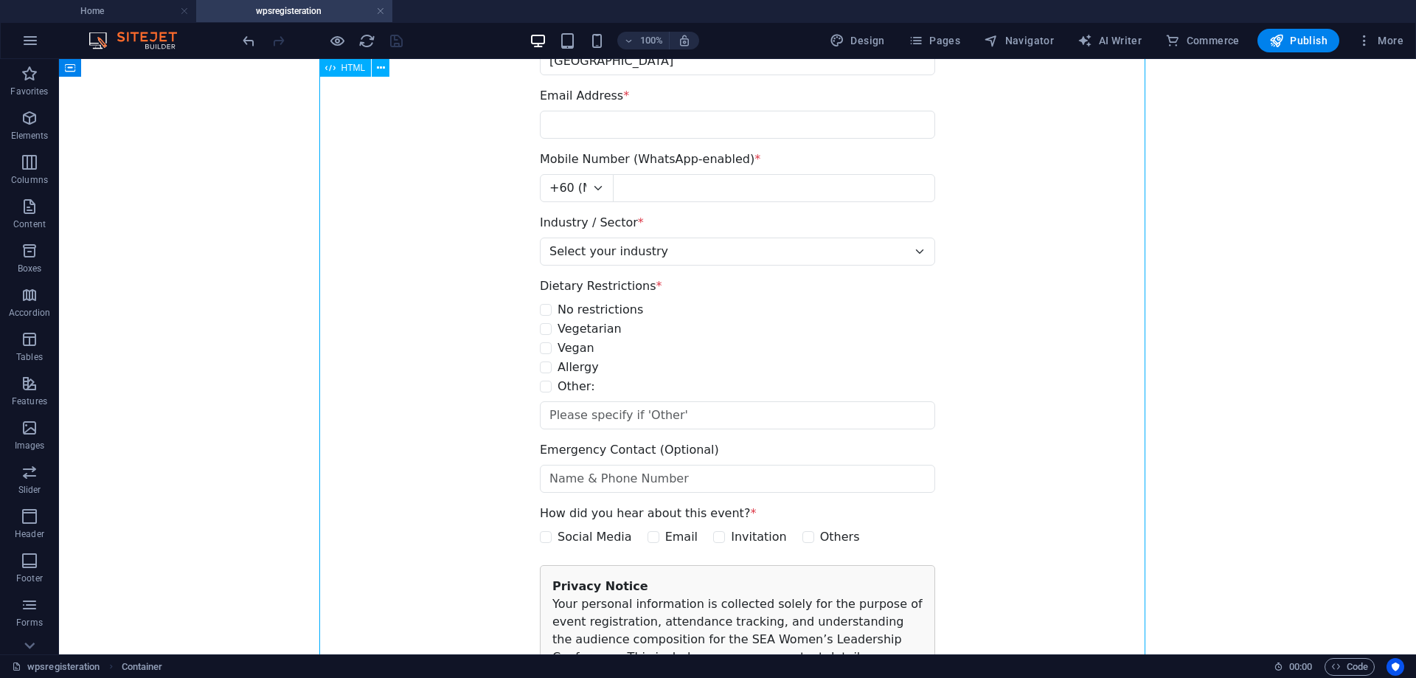
click at [350, 69] on span "HTML" at bounding box center [353, 67] width 24 height 9
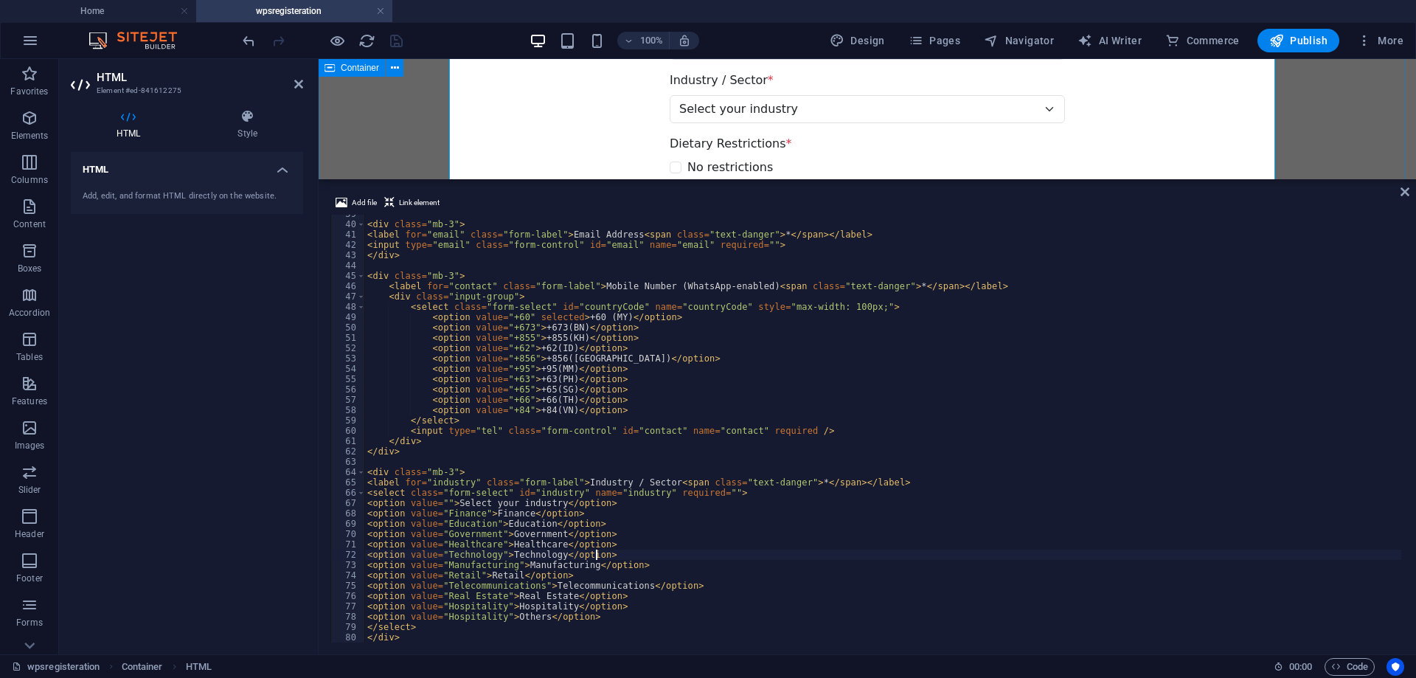
scroll to position [448, 0]
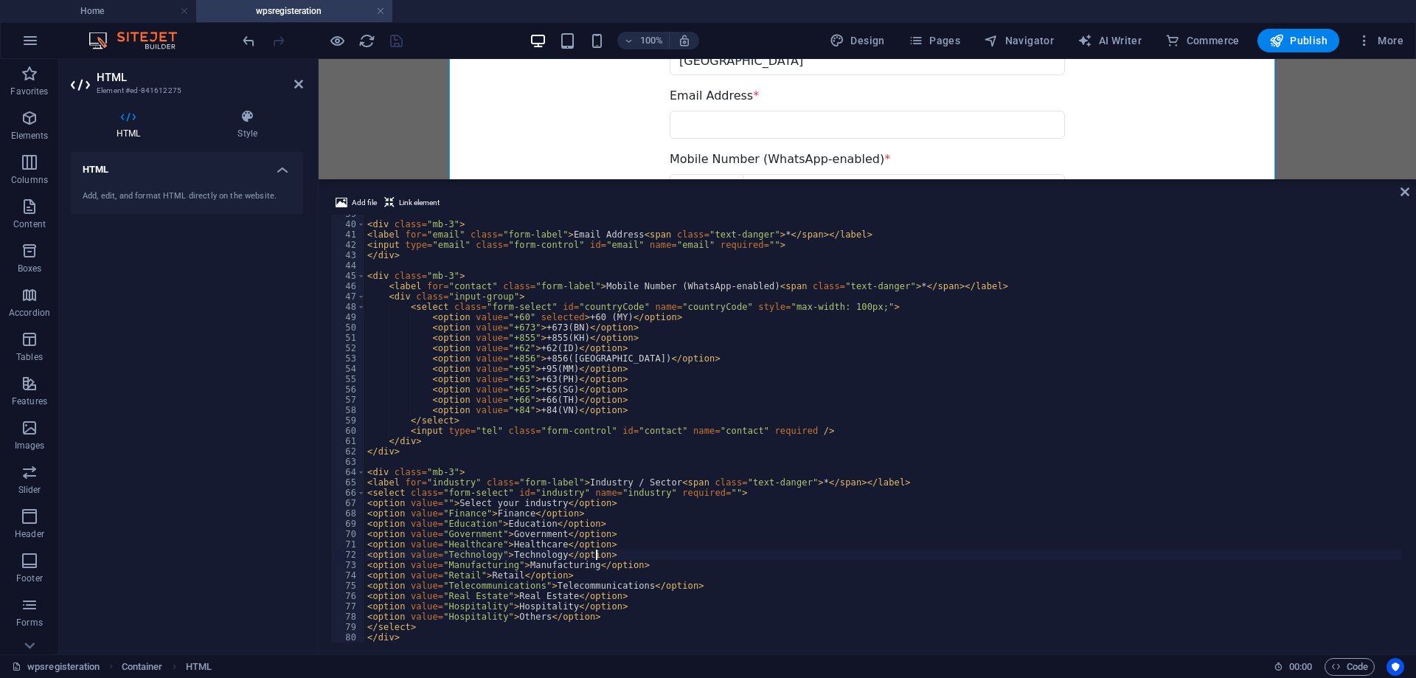
click at [553, 324] on div "< div class = "mb-3" > < label for = "email" class = "form-label" > Email Addre…" at bounding box center [1104, 431] width 1481 height 445
type textarea "<option value="+84">+84</option>"
click at [1406, 189] on icon at bounding box center [1404, 192] width 9 height 12
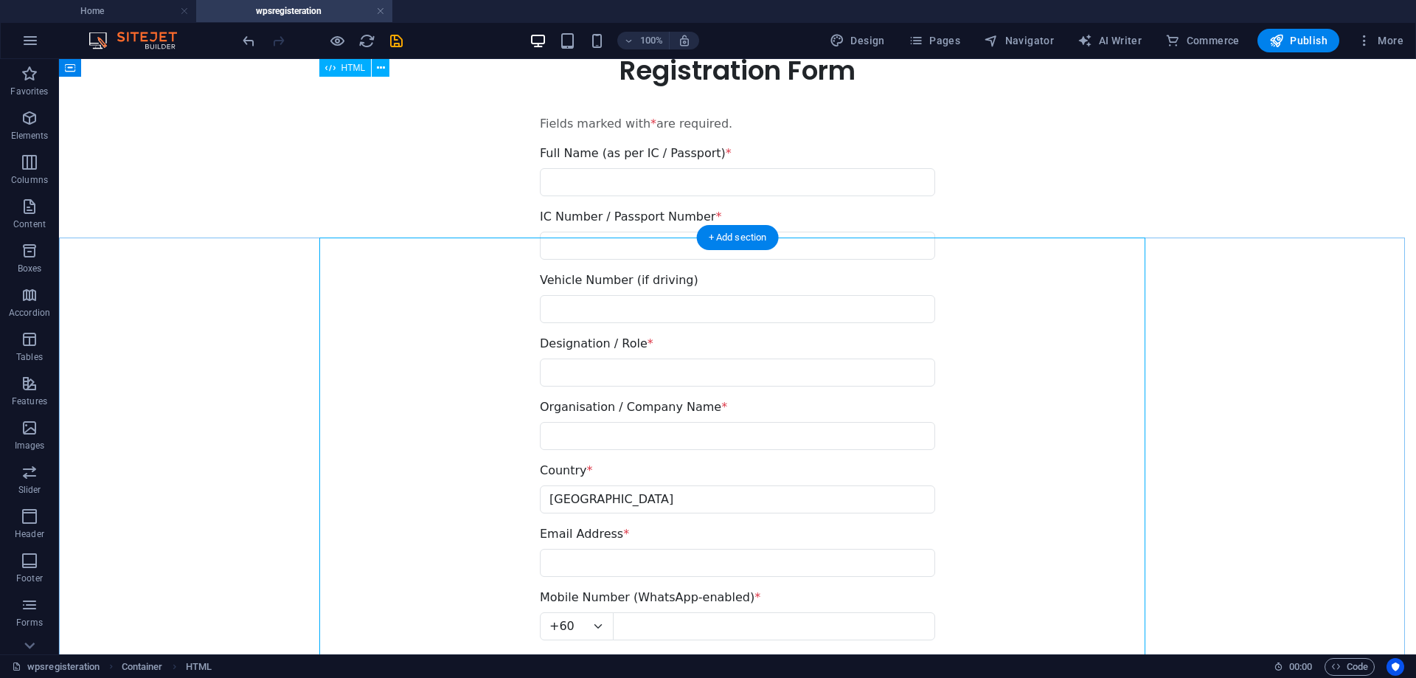
scroll to position [0, 0]
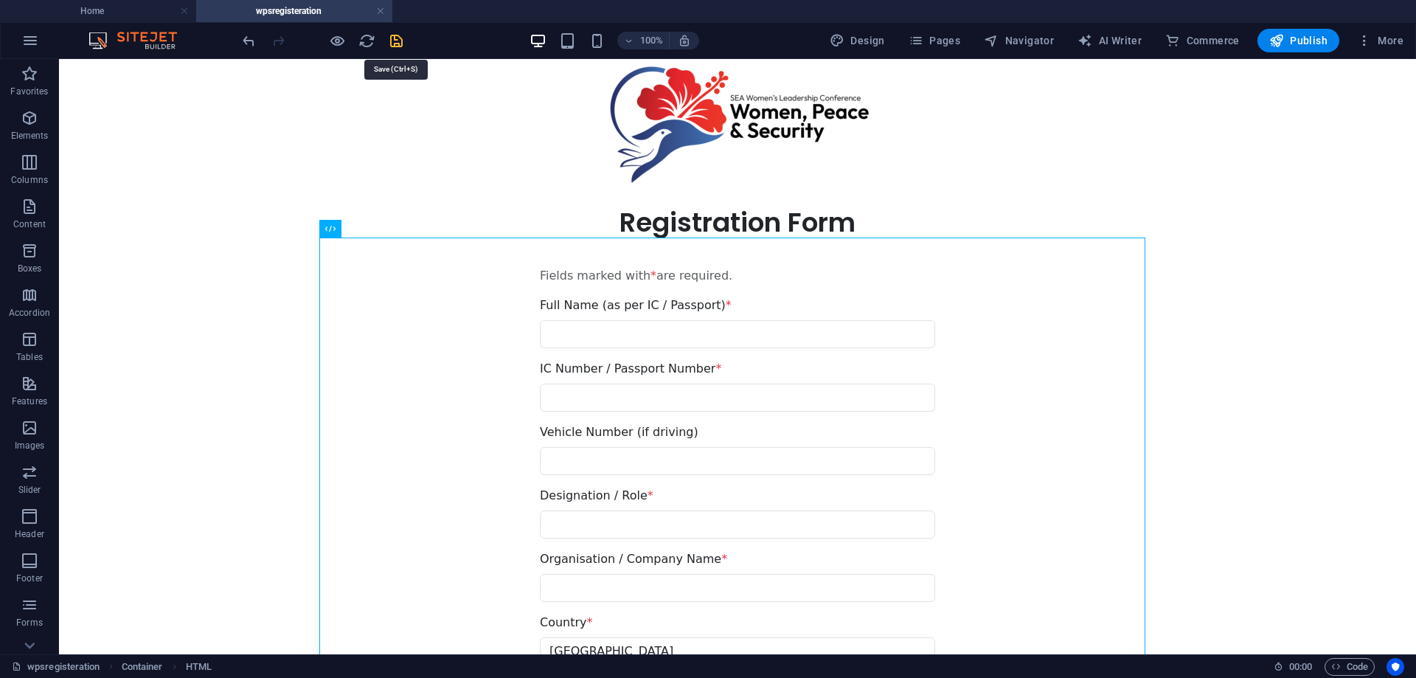
click at [392, 41] on icon "save" at bounding box center [396, 40] width 17 height 17
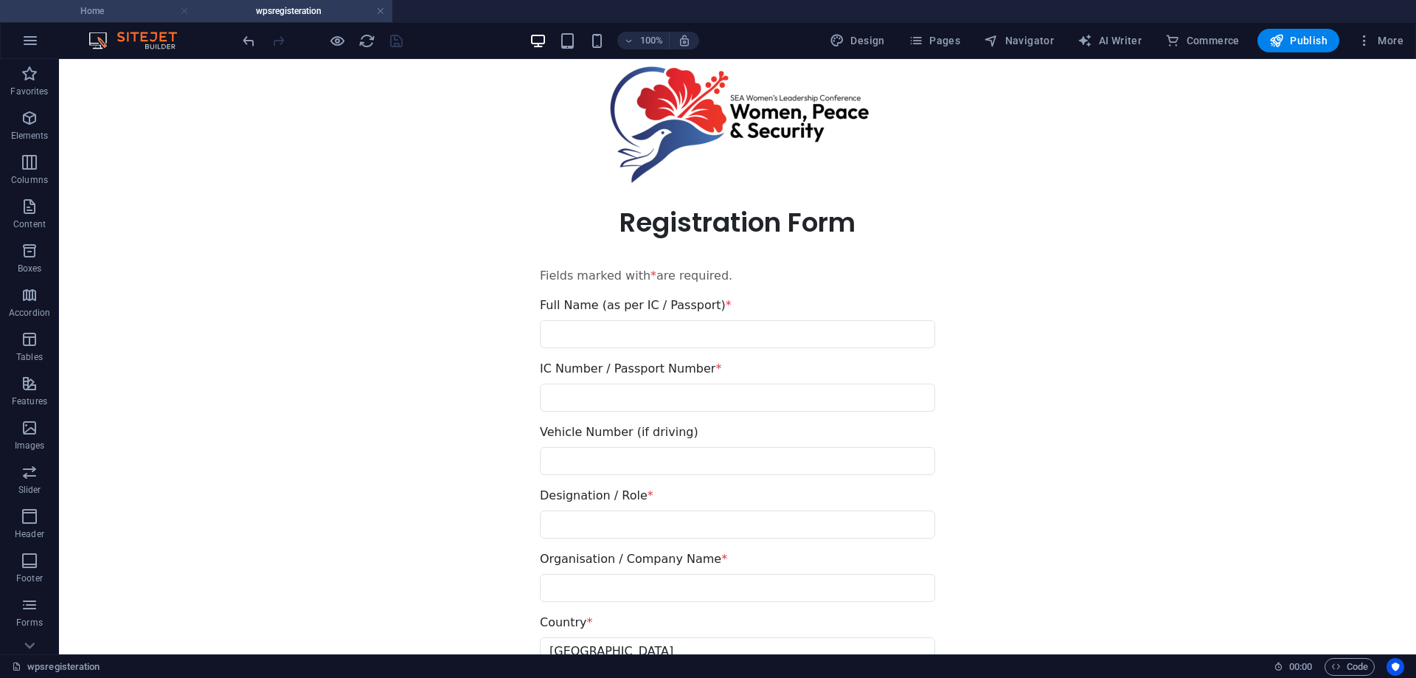
click at [184, 10] on link at bounding box center [184, 11] width 9 height 14
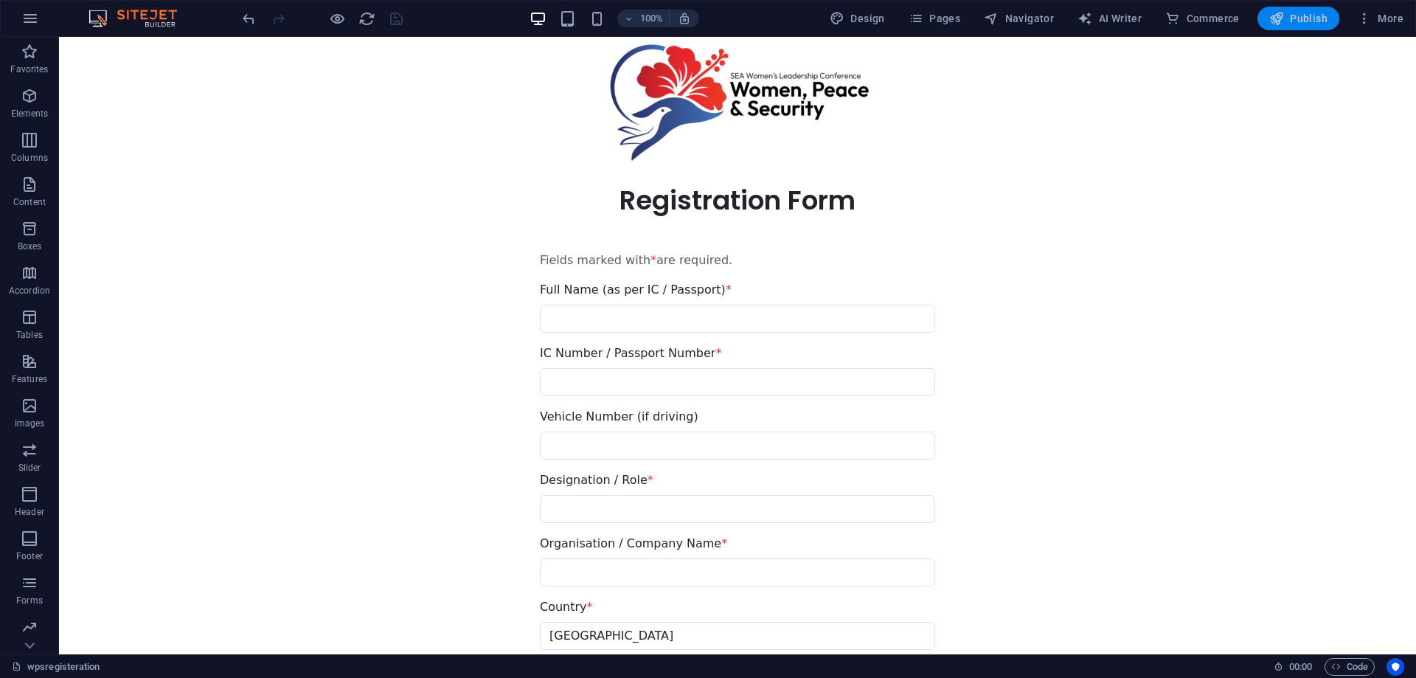
click at [1298, 20] on span "Publish" at bounding box center [1298, 18] width 58 height 15
